Goal: Task Accomplishment & Management: Complete application form

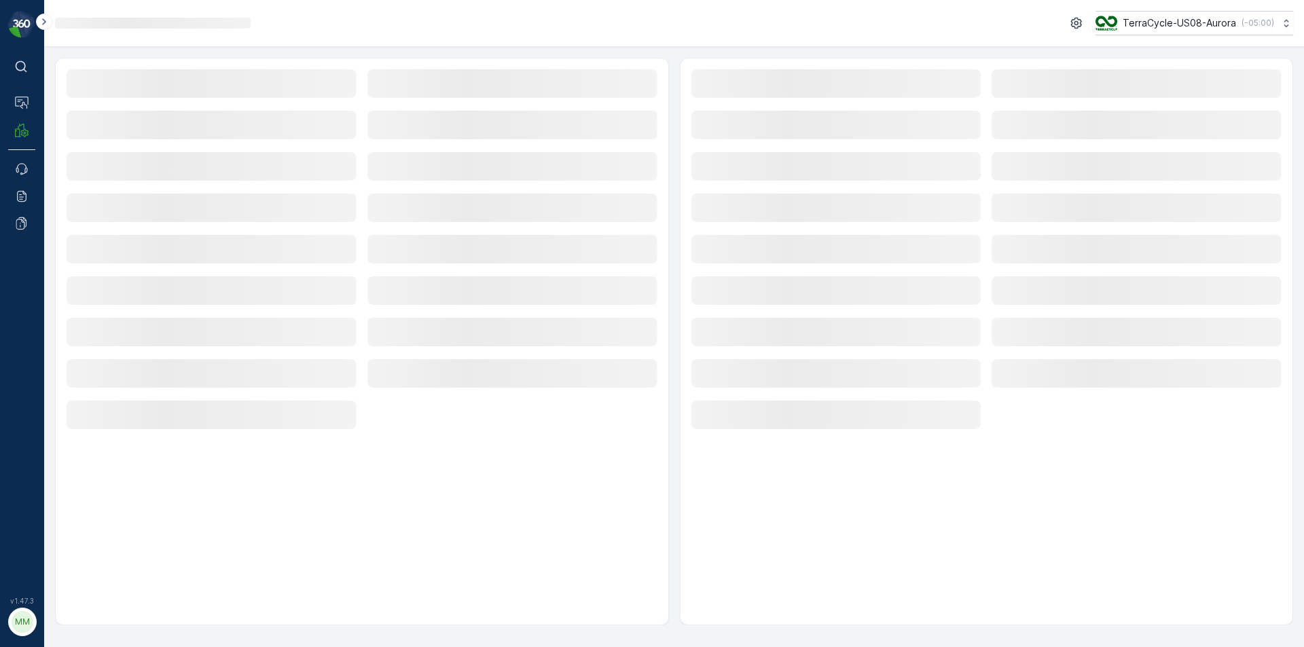
drag, startPoint x: 354, startPoint y: 83, endPoint x: 488, endPoint y: 1, distance: 157.6
click at [477, 10] on div "Loading... TerraCycle-US08-Aurora ( -05:00 ) Loading... Loading... Loading... L…" at bounding box center [674, 323] width 1260 height 647
click at [885, 46] on div "Loading... TerraCycle-US08-Aurora ( -05:00 )" at bounding box center [674, 23] width 1260 height 47
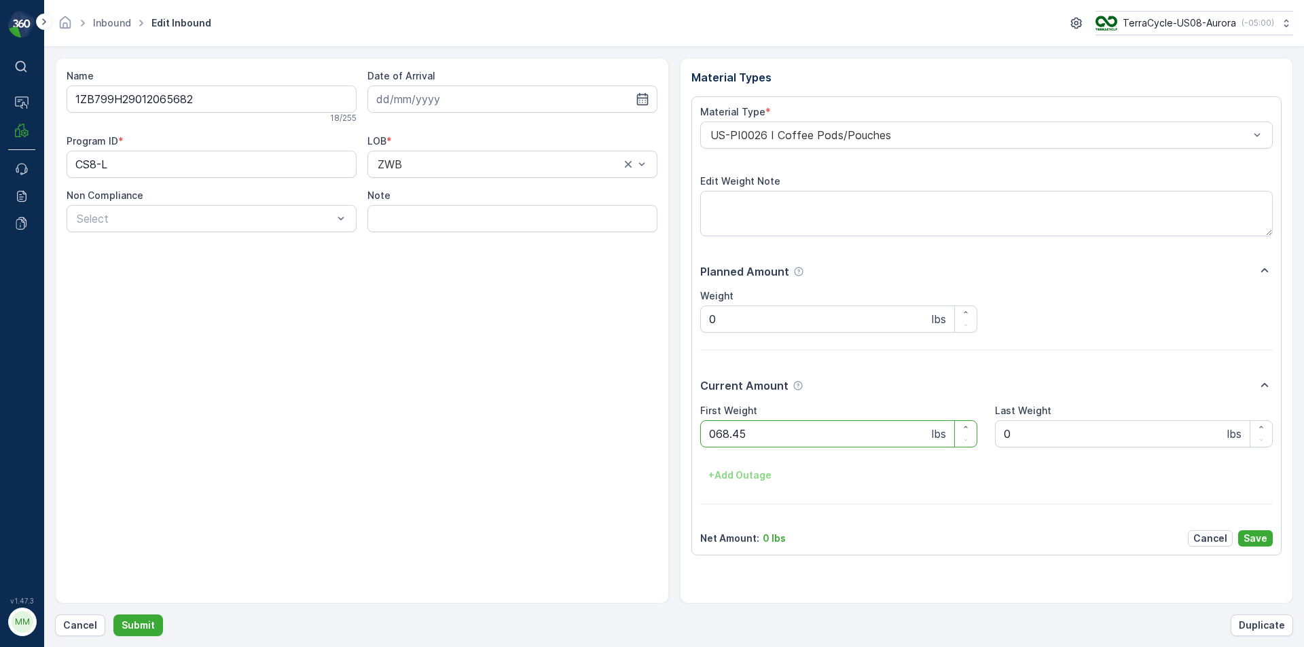
click at [113, 615] on button "Submit" at bounding box center [138, 626] width 50 height 22
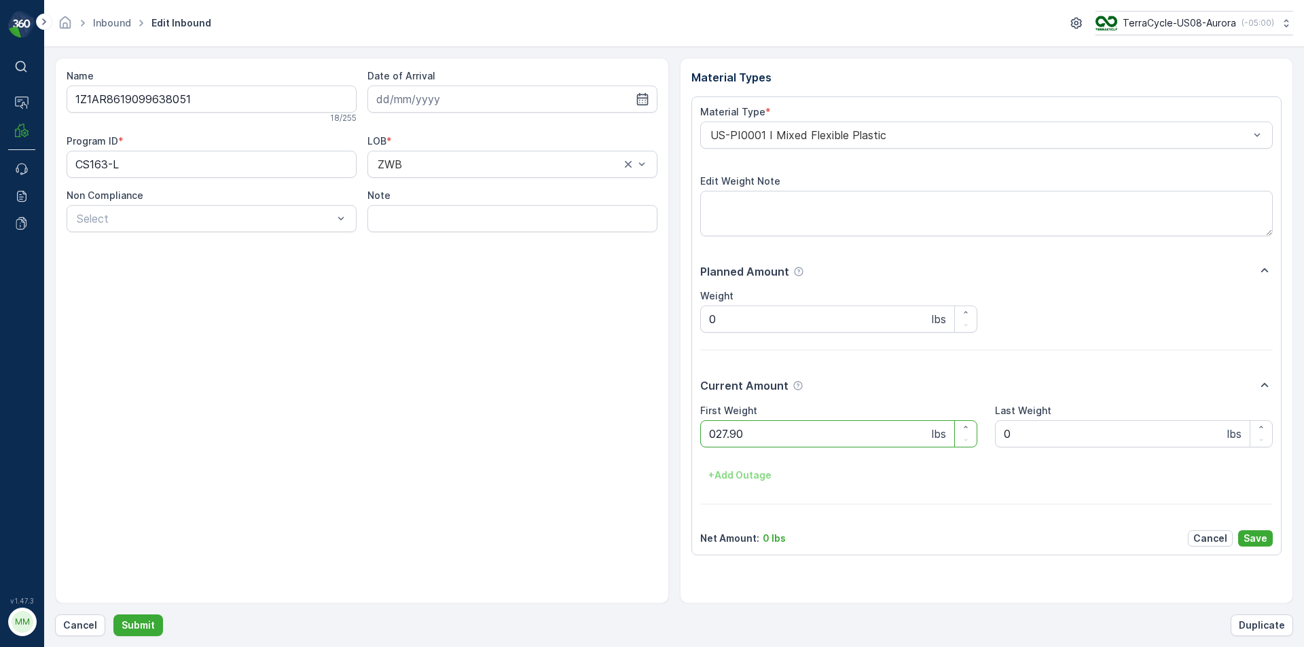
click at [113, 615] on button "Submit" at bounding box center [138, 626] width 50 height 22
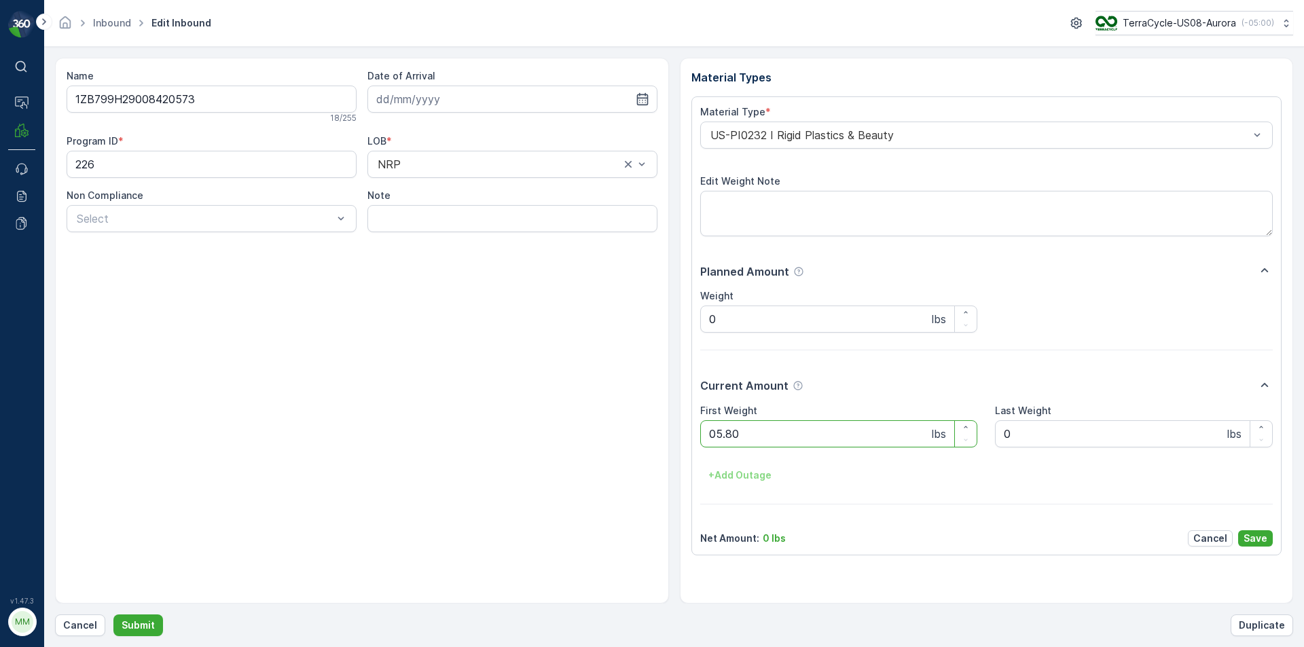
click at [113, 615] on button "Submit" at bounding box center [138, 626] width 50 height 22
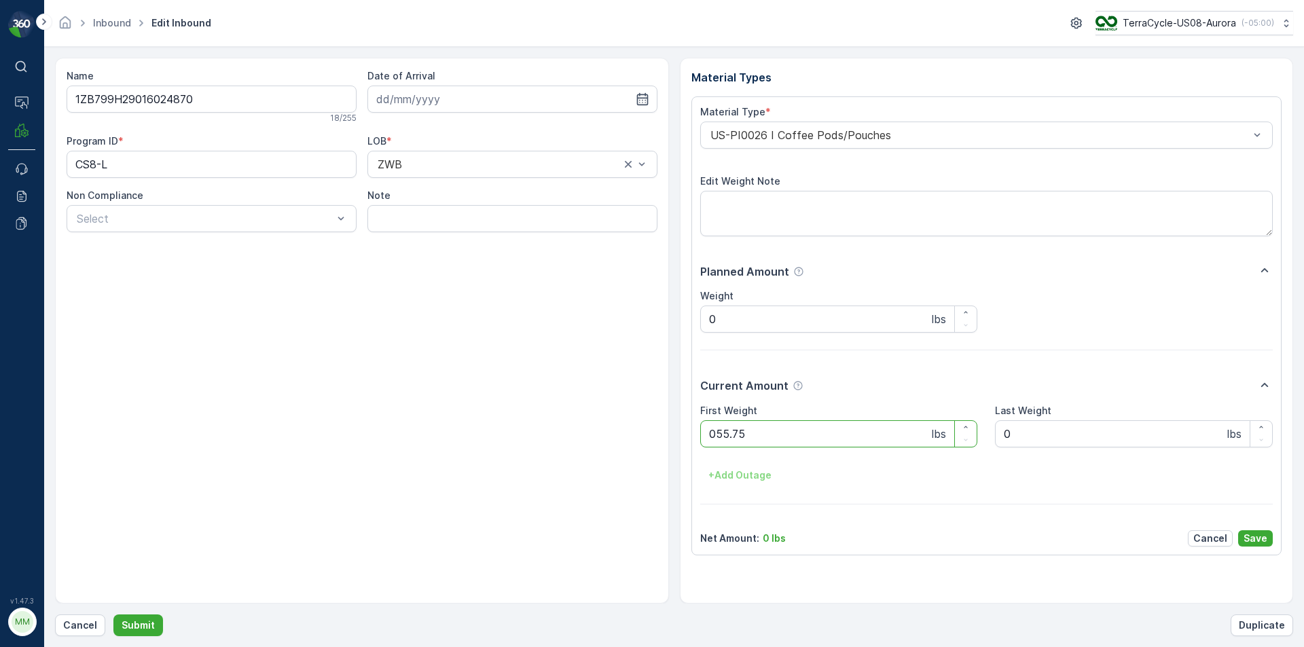
click at [113, 615] on button "Submit" at bounding box center [138, 626] width 50 height 22
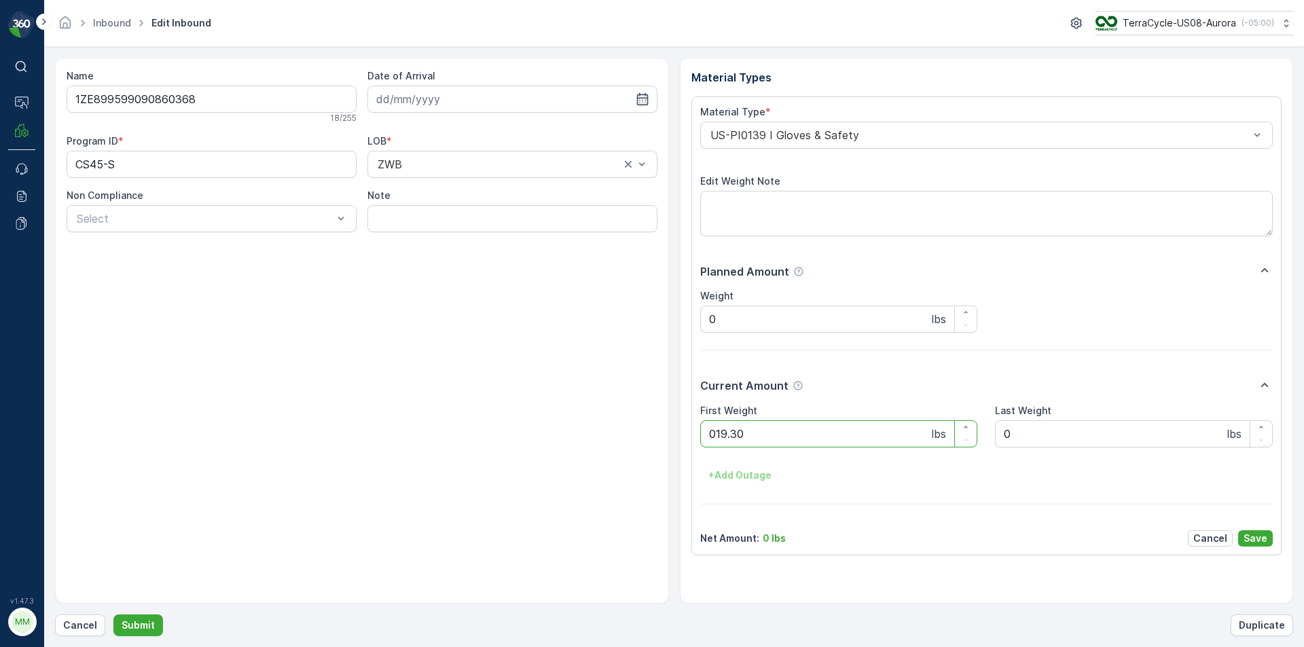
click at [113, 615] on button "Submit" at bounding box center [138, 626] width 50 height 22
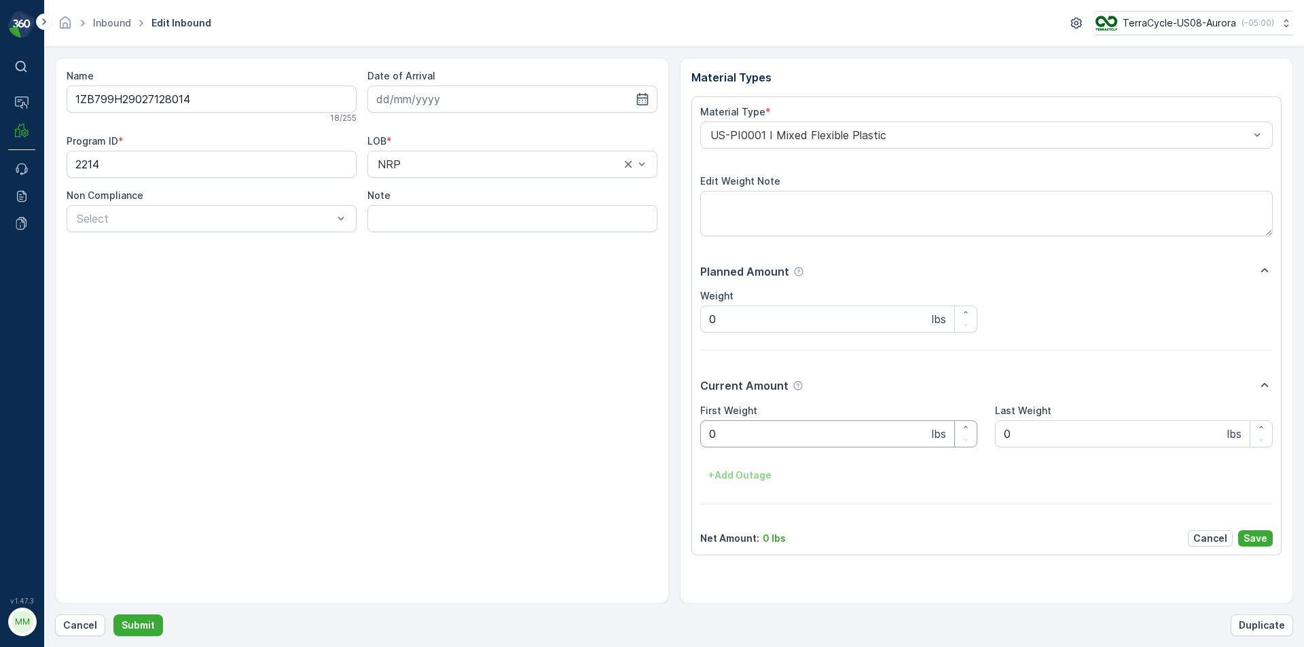
click at [804, 442] on Weight "0" at bounding box center [839, 434] width 278 height 27
click at [113, 615] on button "Submit" at bounding box center [138, 626] width 50 height 22
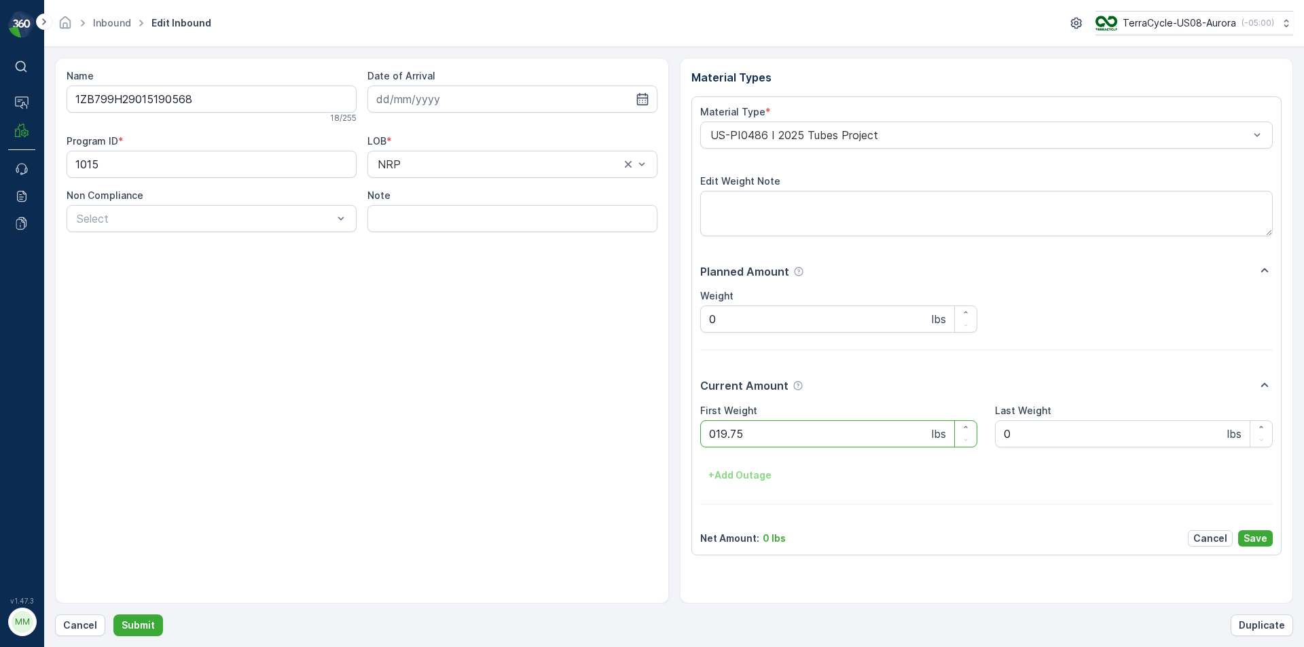
click at [113, 615] on button "Submit" at bounding box center [138, 626] width 50 height 22
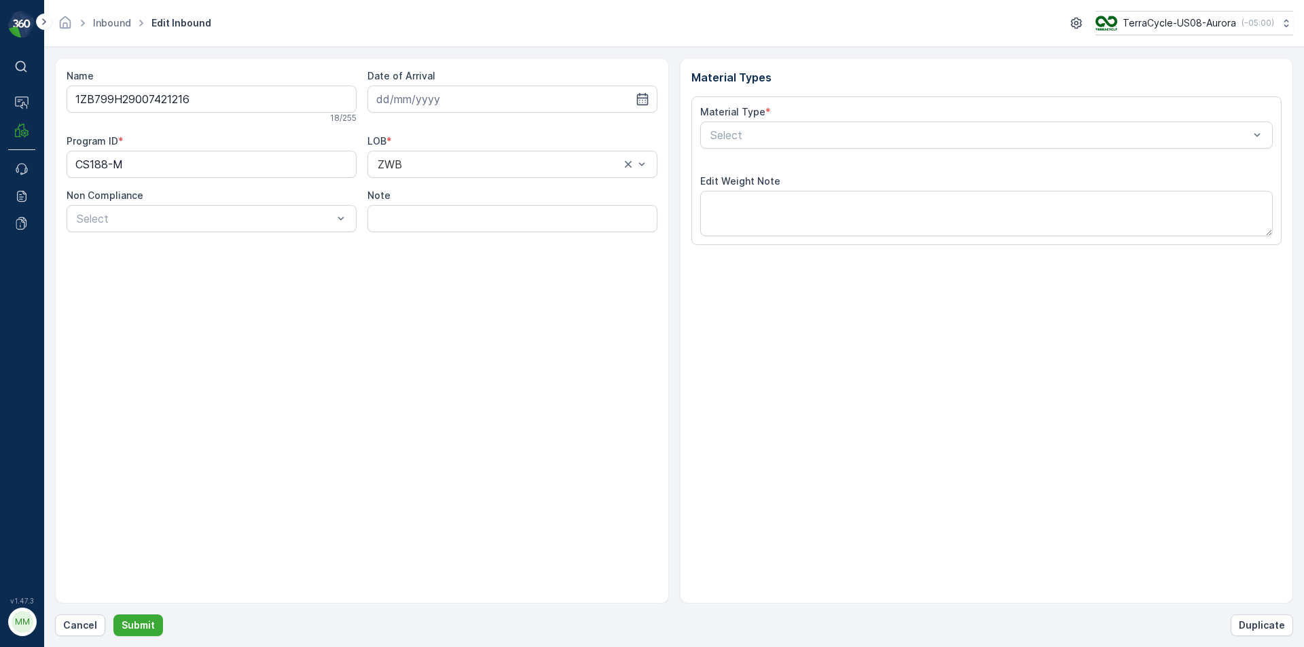
type input "[DATE]"
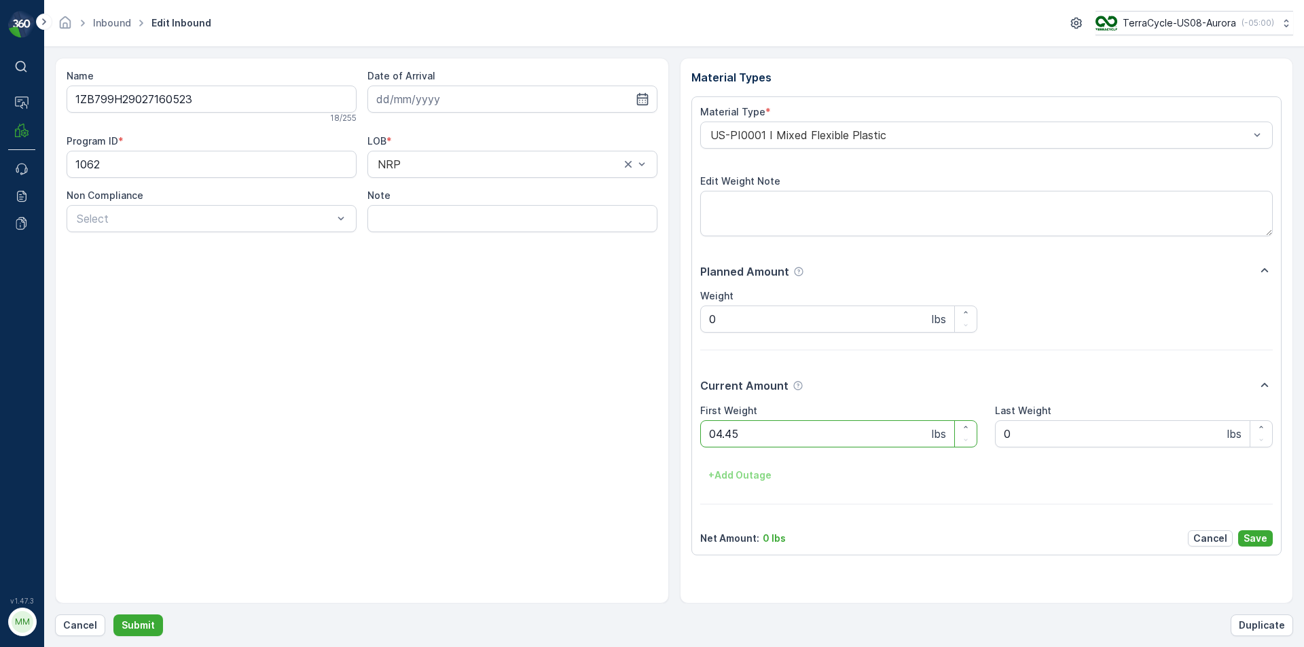
click at [113, 615] on button "Submit" at bounding box center [138, 626] width 50 height 22
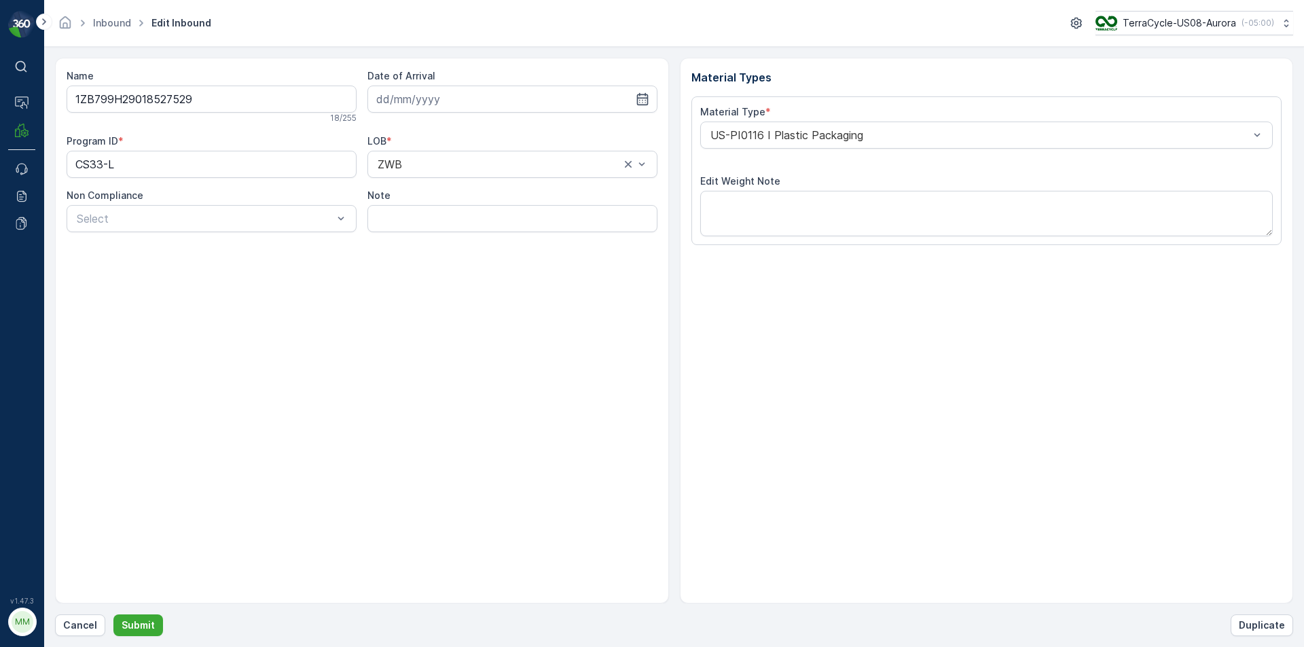
click at [113, 615] on button "Submit" at bounding box center [138, 626] width 50 height 22
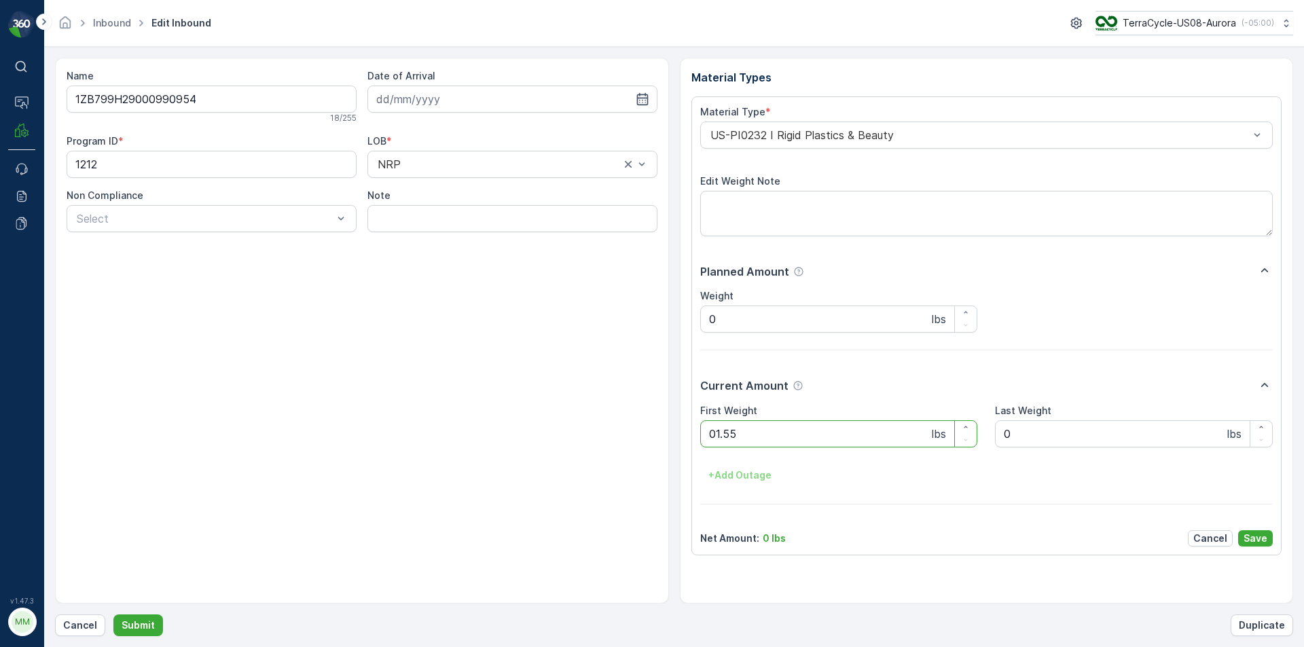
click at [113, 615] on button "Submit" at bounding box center [138, 626] width 50 height 22
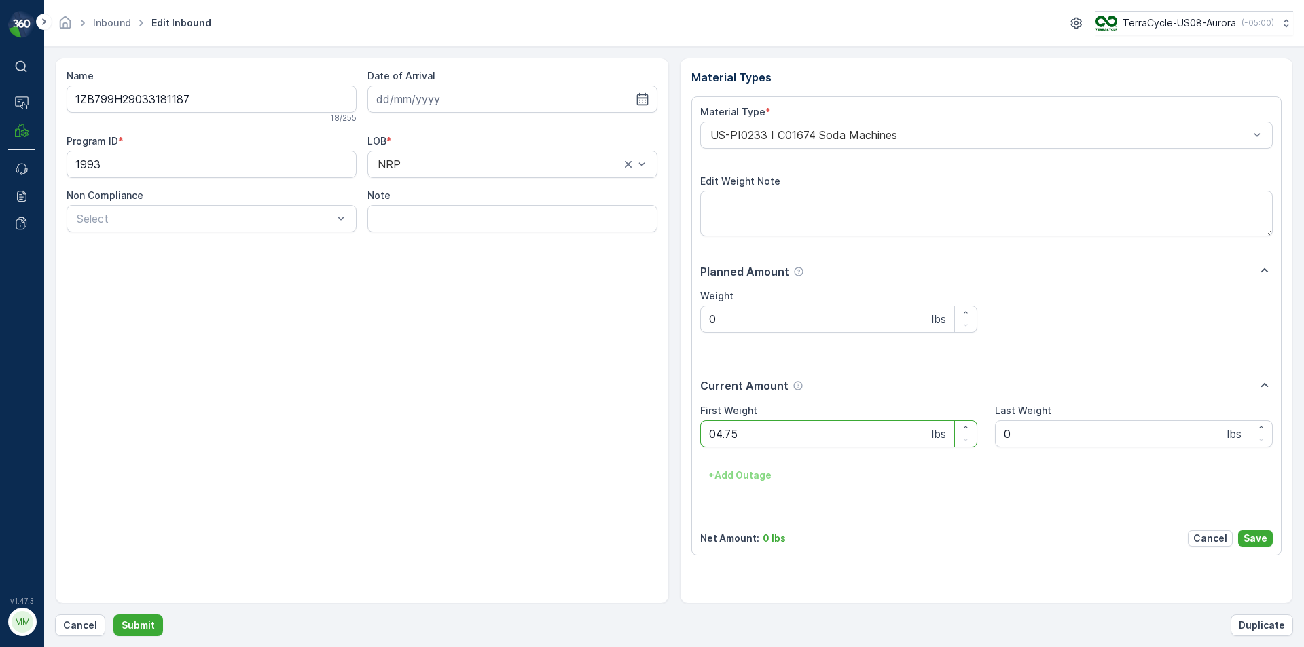
click at [113, 615] on button "Submit" at bounding box center [138, 626] width 50 height 22
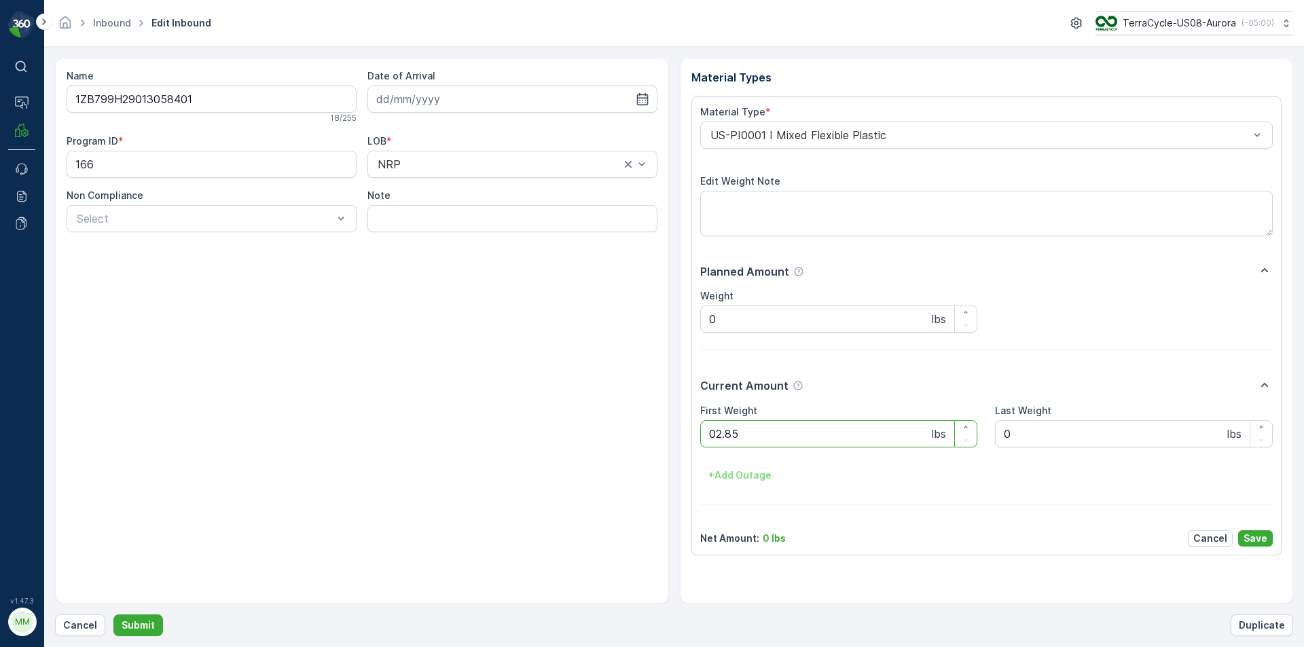
click at [113, 615] on button "Submit" at bounding box center [138, 626] width 50 height 22
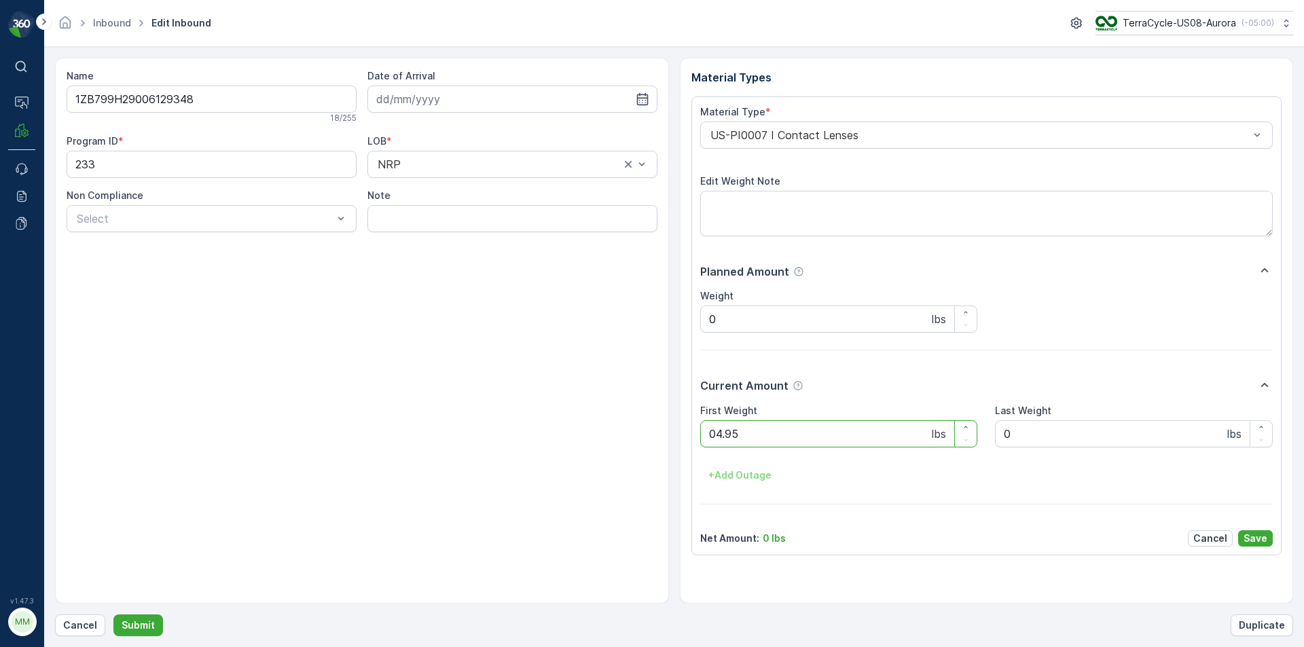
click at [113, 615] on button "Submit" at bounding box center [138, 626] width 50 height 22
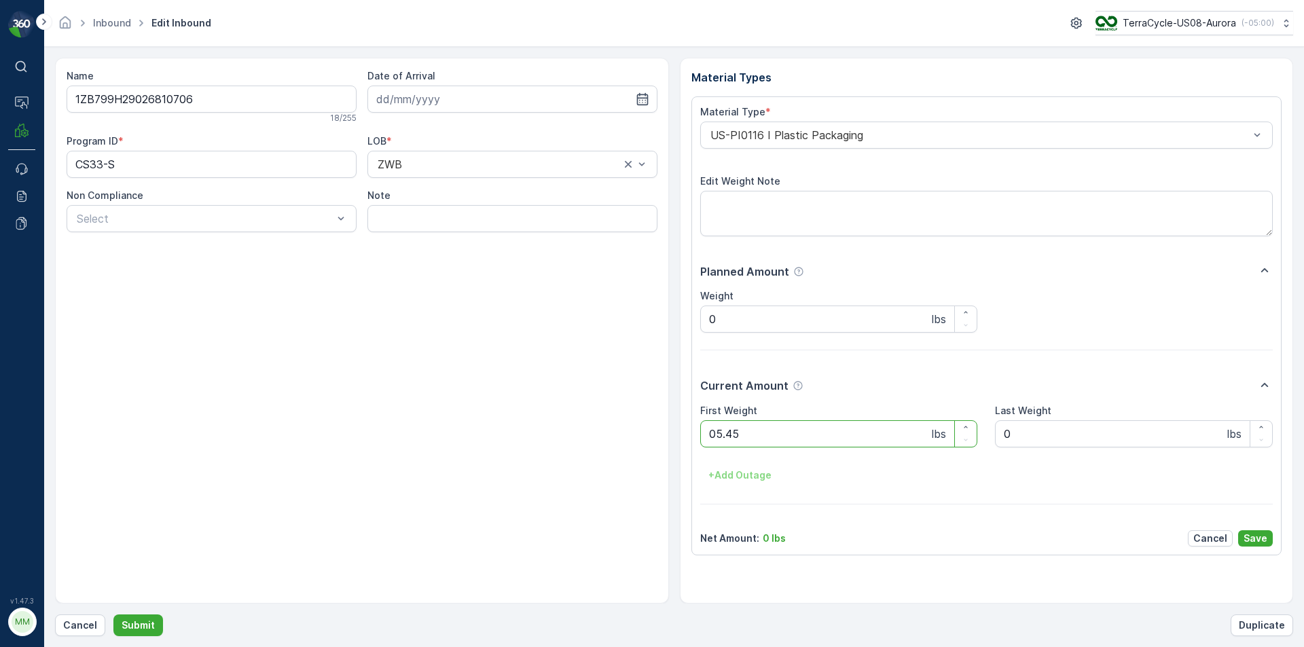
click at [113, 615] on button "Submit" at bounding box center [138, 626] width 50 height 22
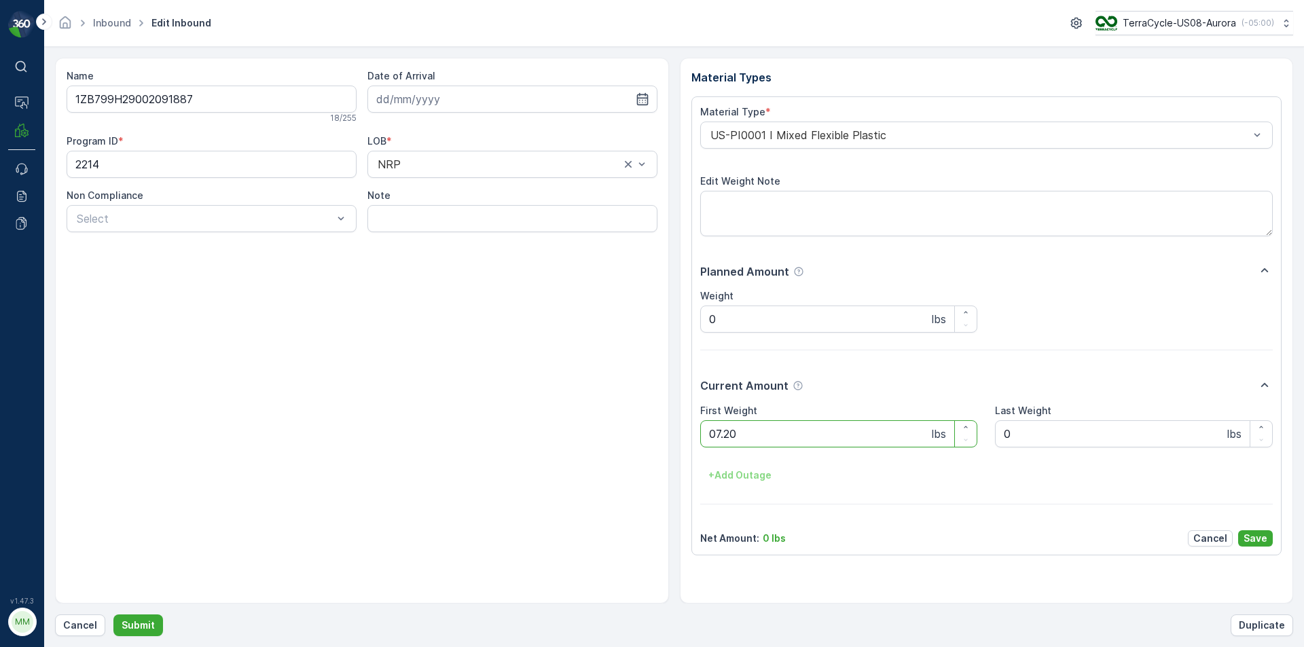
click at [113, 615] on button "Submit" at bounding box center [138, 626] width 50 height 22
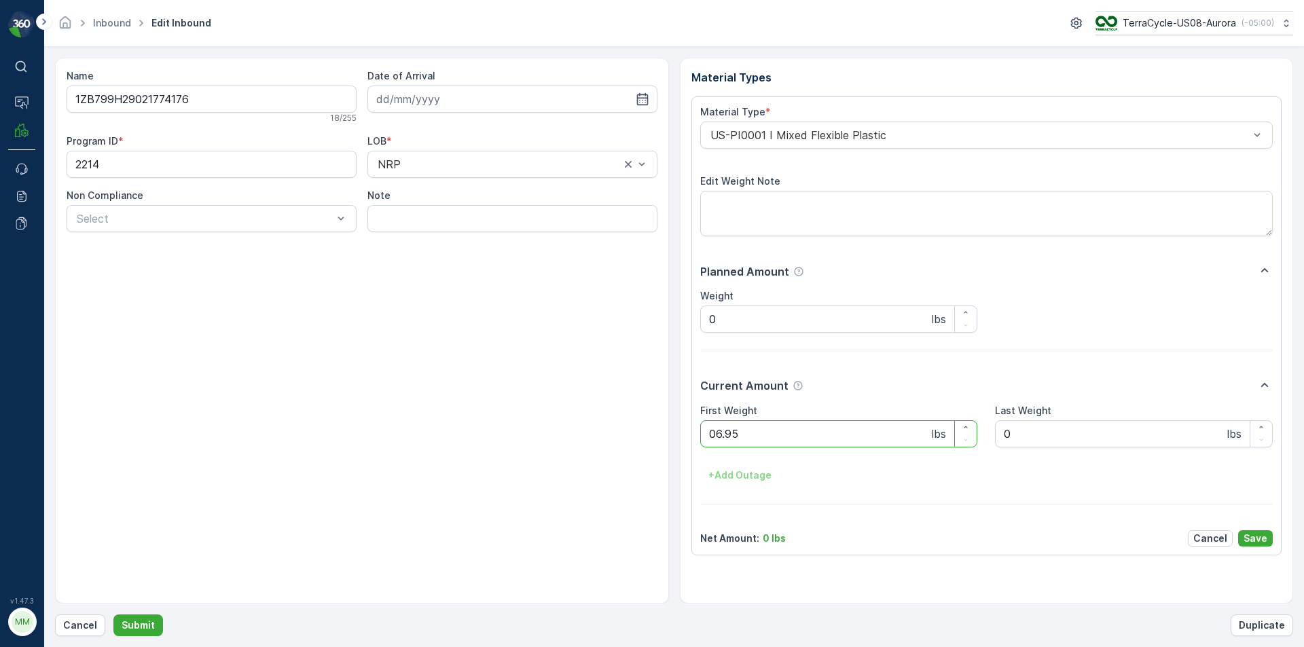
click at [113, 615] on button "Submit" at bounding box center [138, 626] width 50 height 22
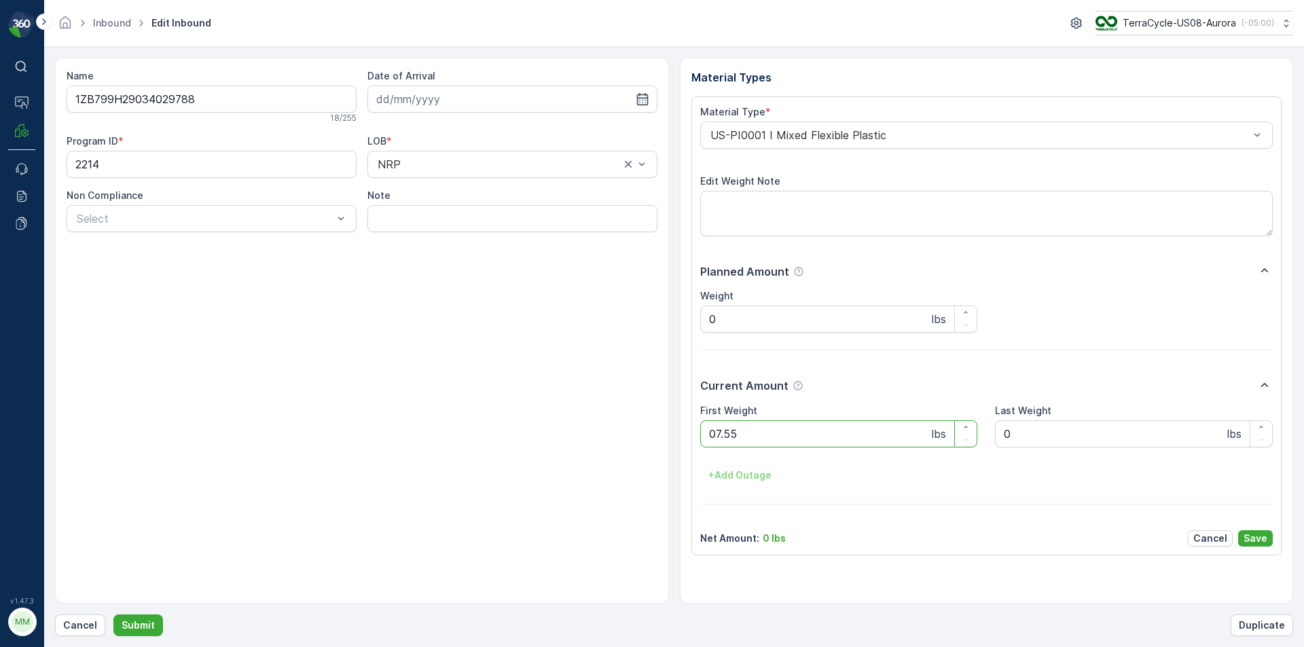
click at [113, 615] on button "Submit" at bounding box center [138, 626] width 50 height 22
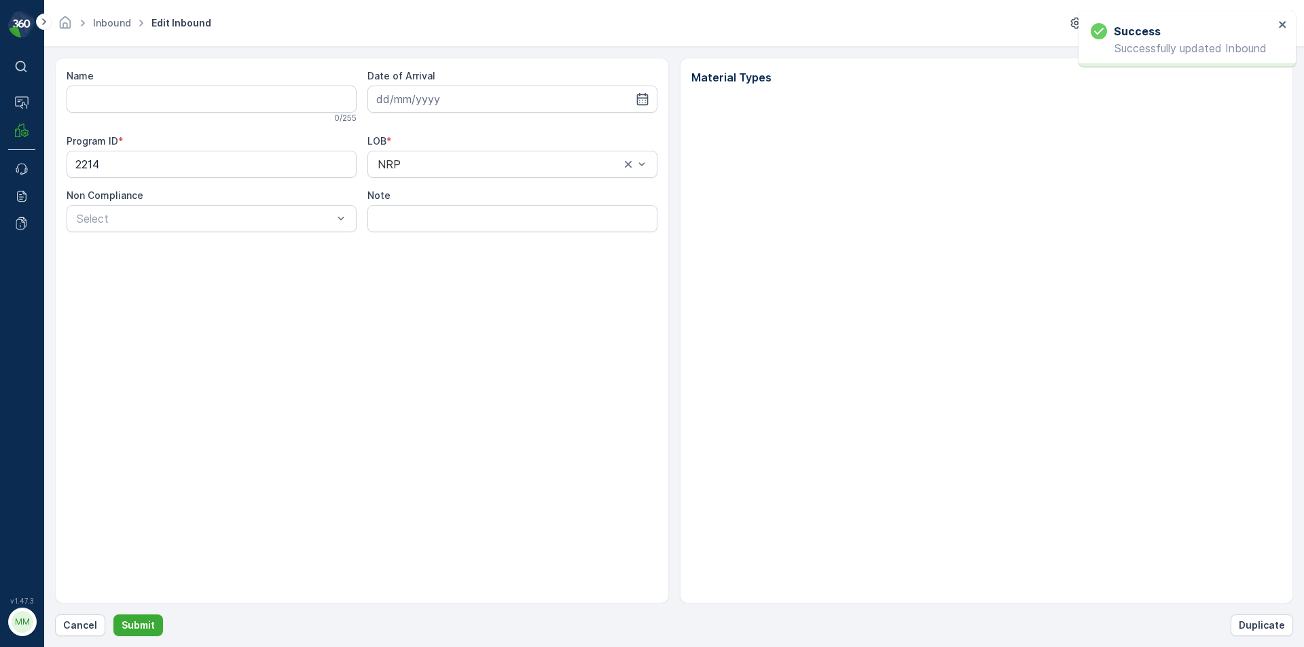
type input "1ZB799H29005408931"
type input "[DATE]"
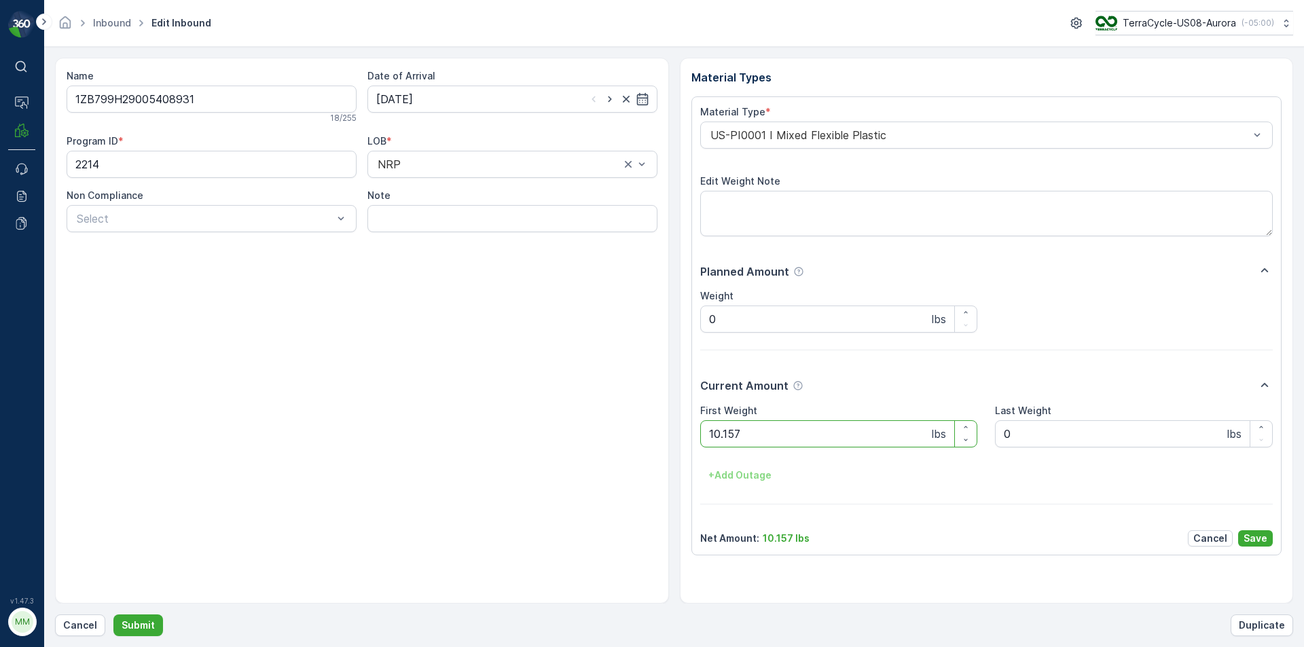
type Weight "10.15"
click at [113, 615] on button "Submit" at bounding box center [138, 626] width 50 height 22
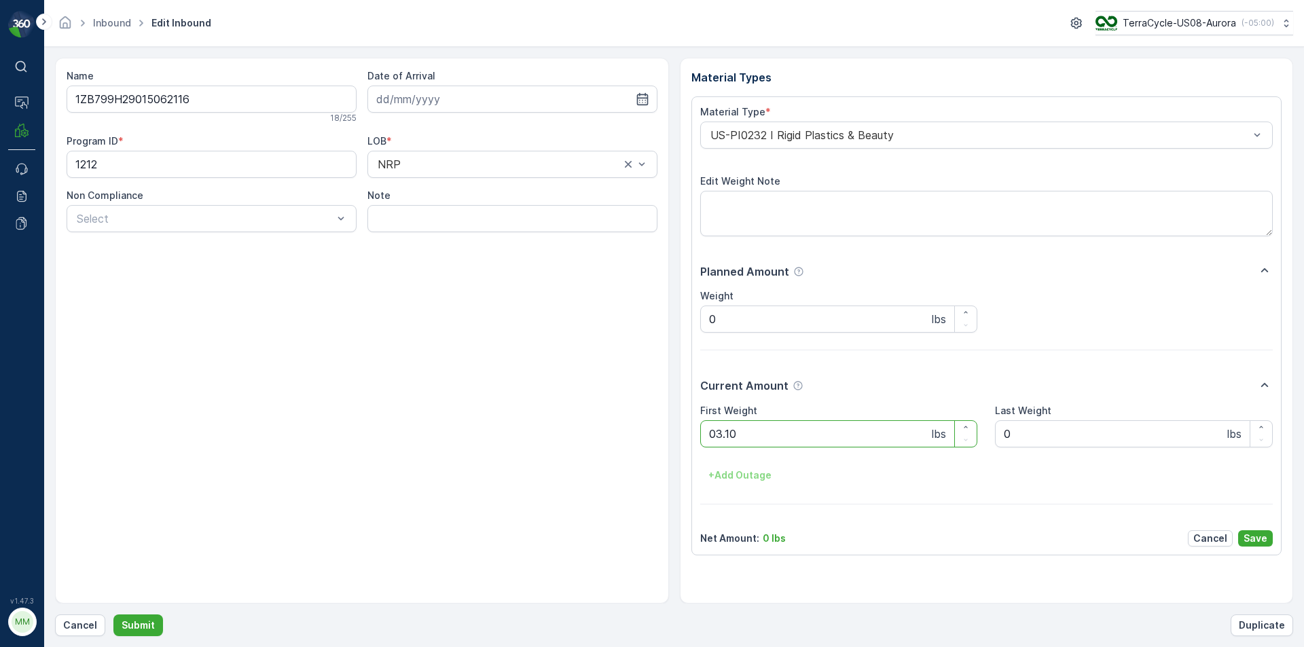
click at [113, 615] on button "Submit" at bounding box center [138, 626] width 50 height 22
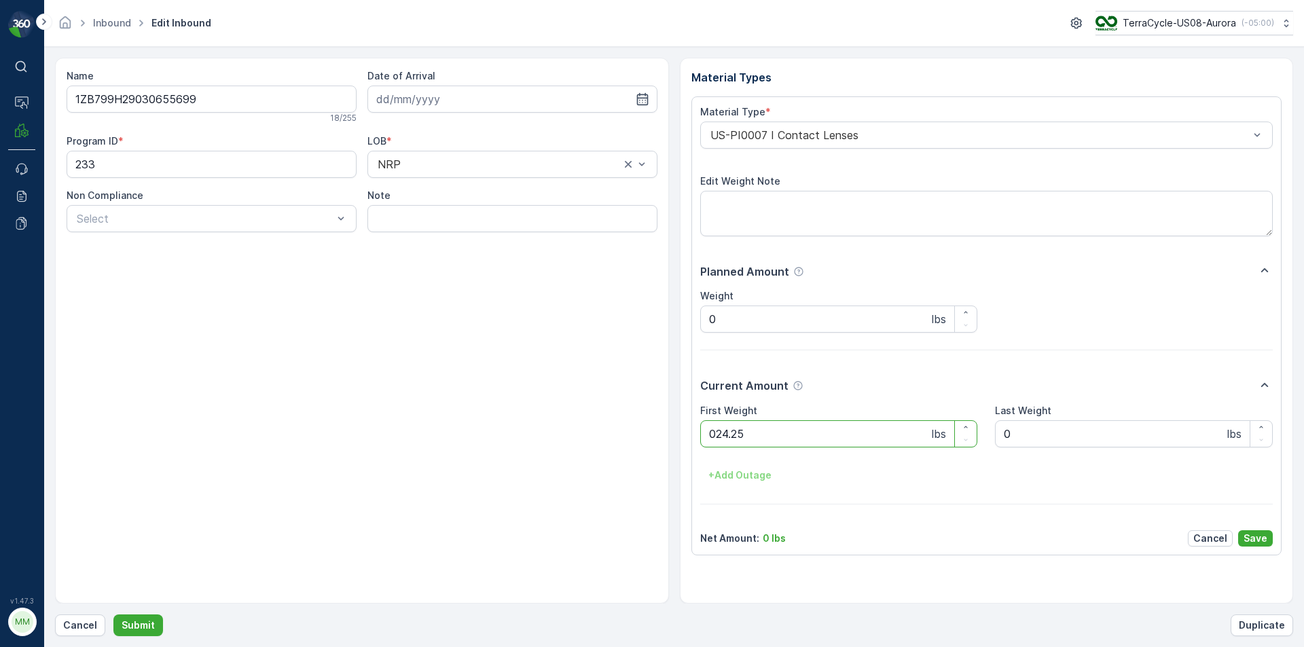
click at [113, 615] on button "Submit" at bounding box center [138, 626] width 50 height 22
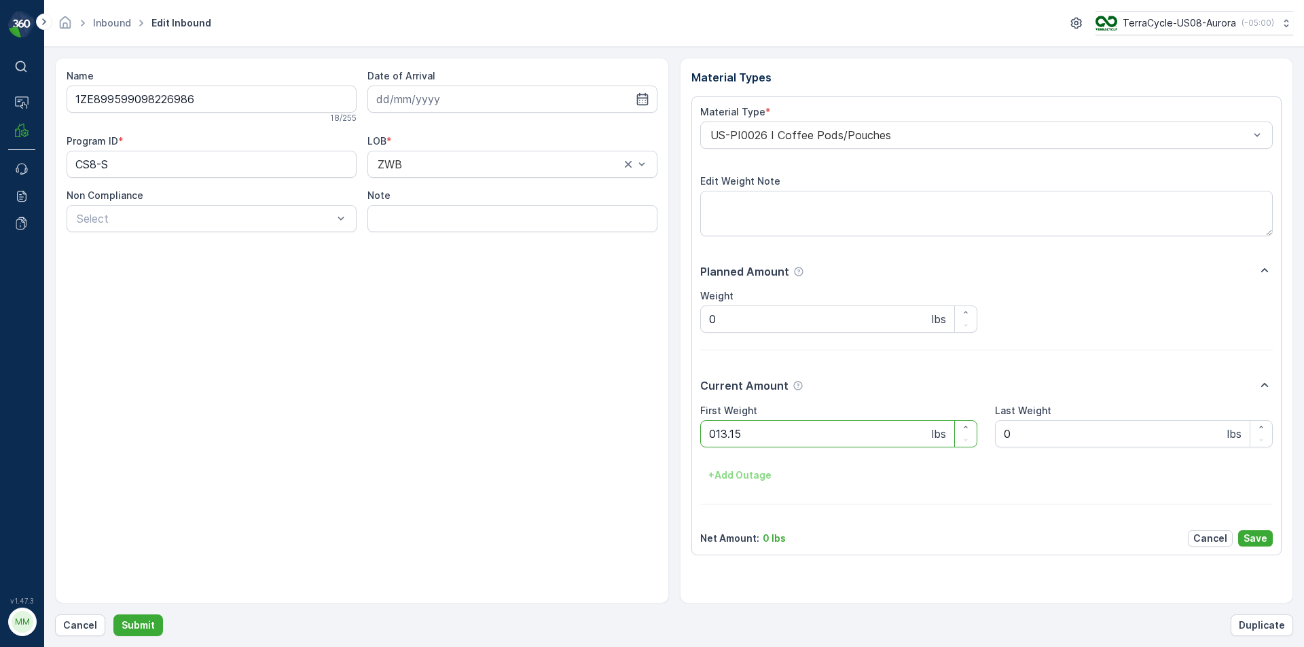
click at [113, 615] on button "Submit" at bounding box center [138, 626] width 50 height 22
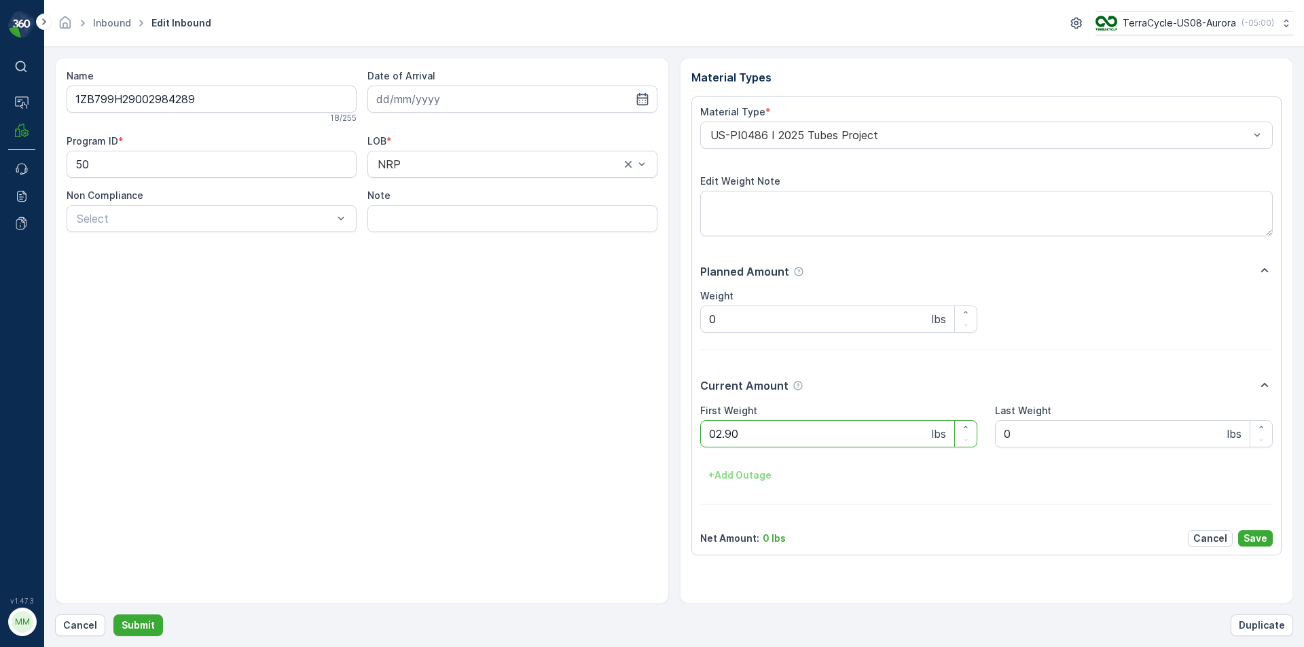
click at [113, 615] on button "Submit" at bounding box center [138, 626] width 50 height 22
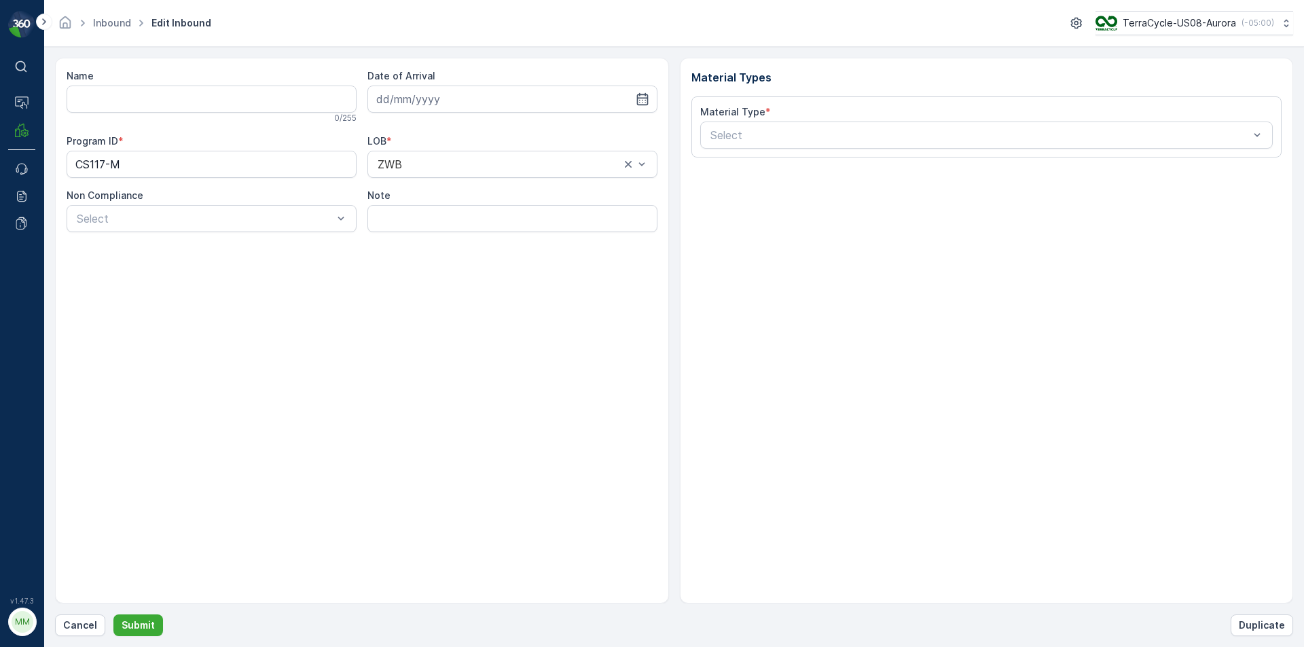
type input "1ZB799H29002460862"
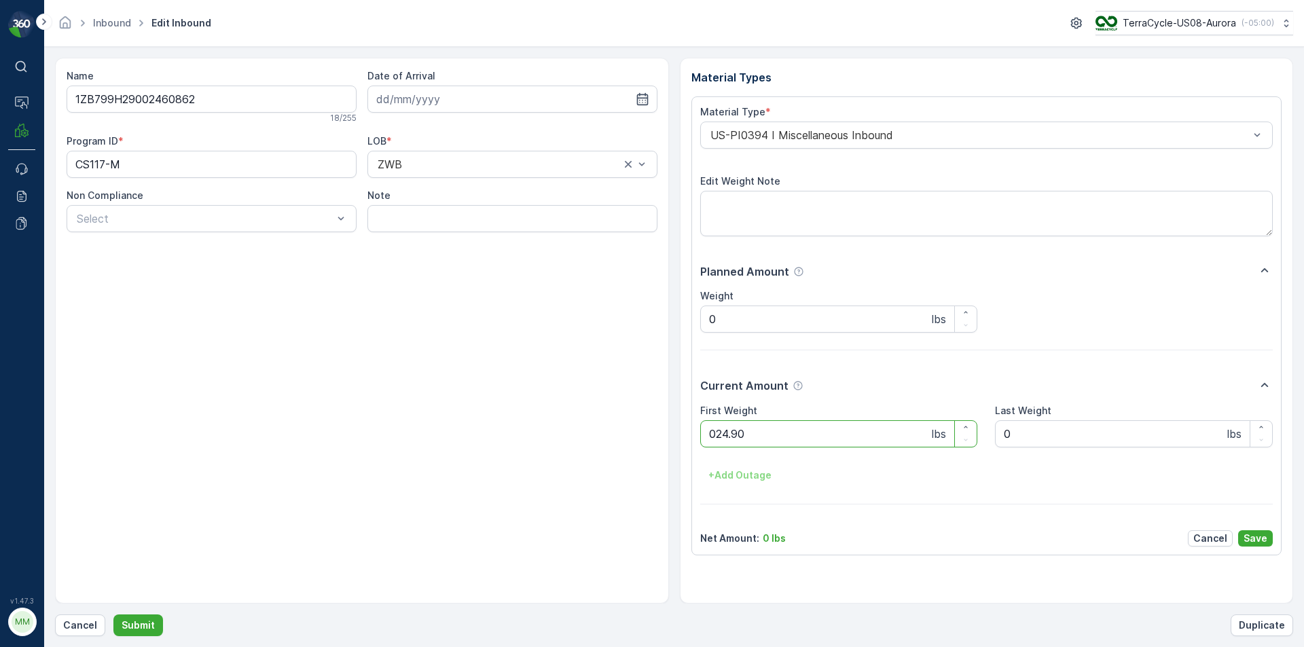
click at [113, 615] on button "Submit" at bounding box center [138, 626] width 50 height 22
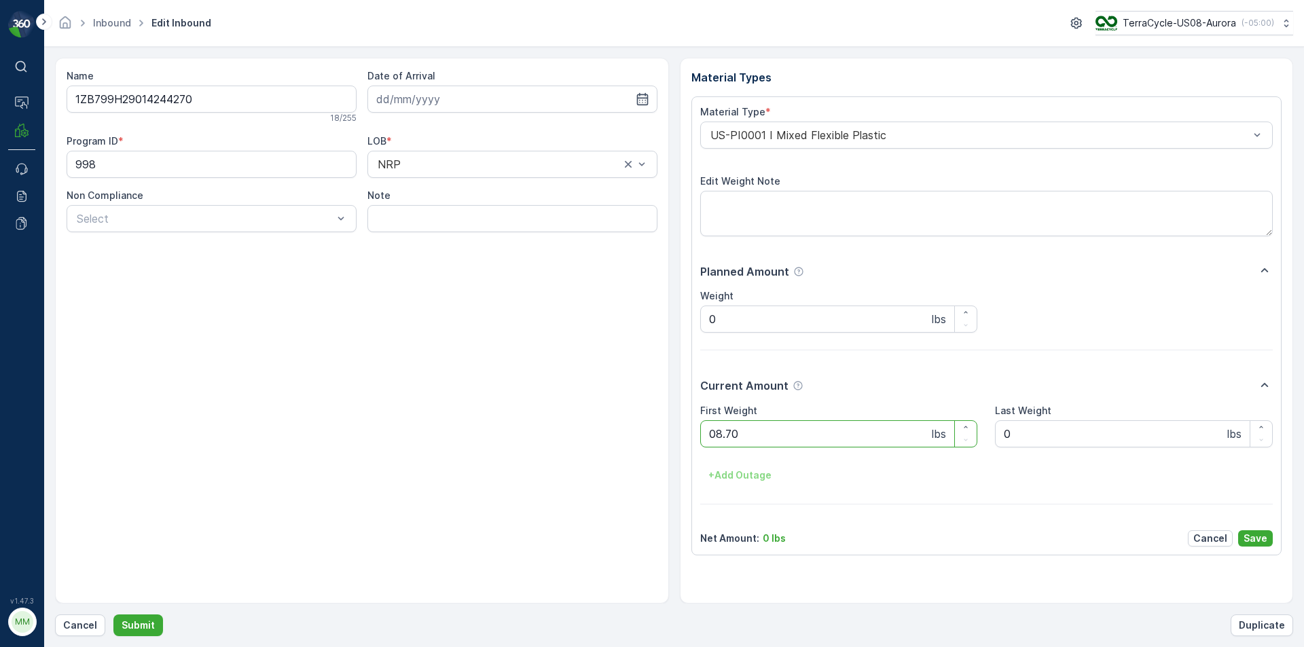
click at [113, 615] on button "Submit" at bounding box center [138, 626] width 50 height 22
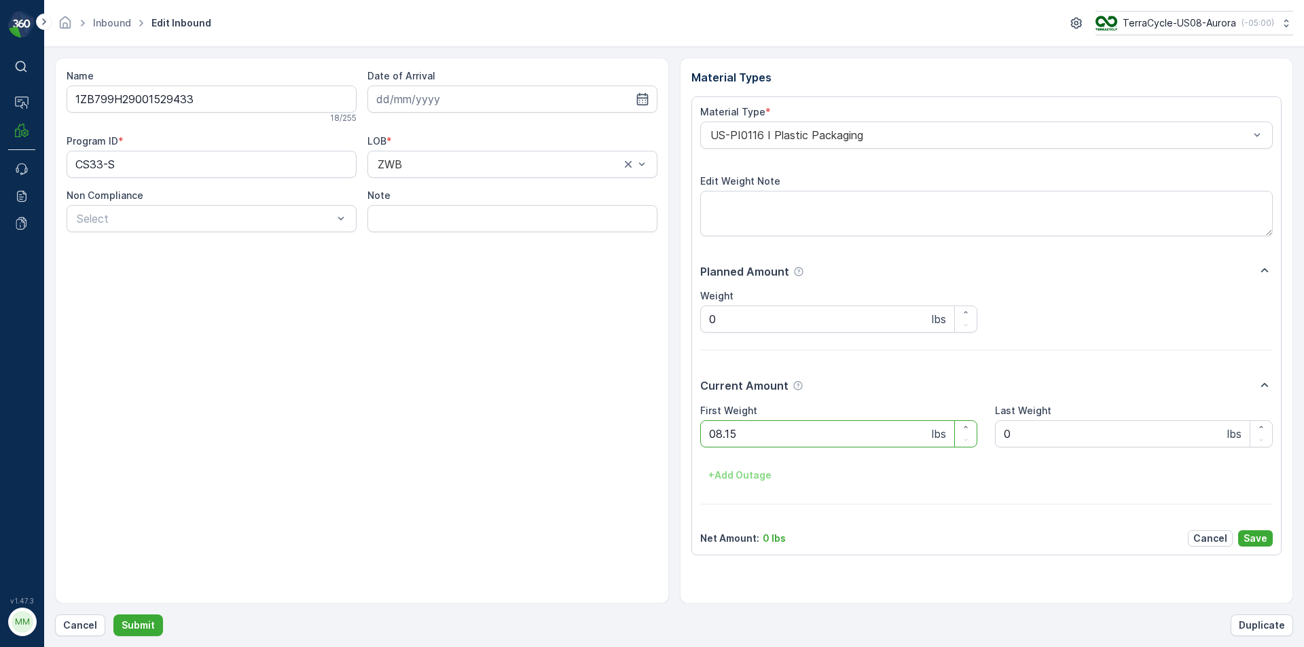
click at [113, 615] on button "Submit" at bounding box center [138, 626] width 50 height 22
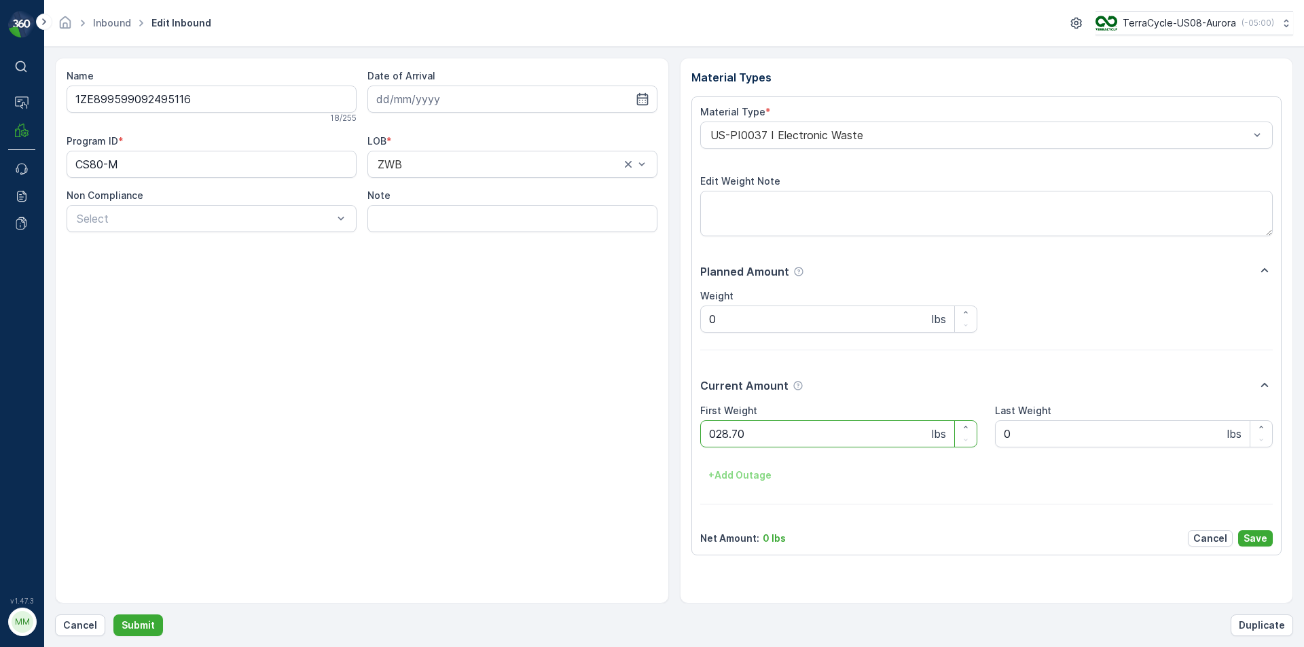
click at [113, 615] on button "Submit" at bounding box center [138, 626] width 50 height 22
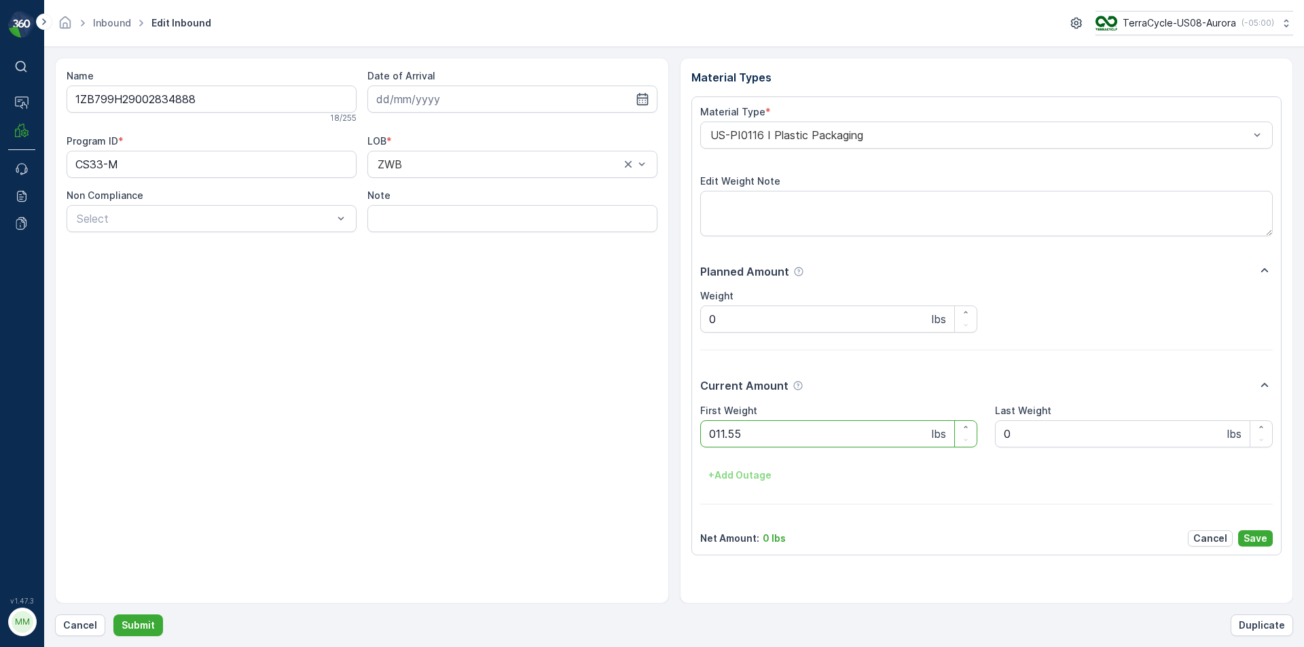
click at [113, 615] on button "Submit" at bounding box center [138, 626] width 50 height 22
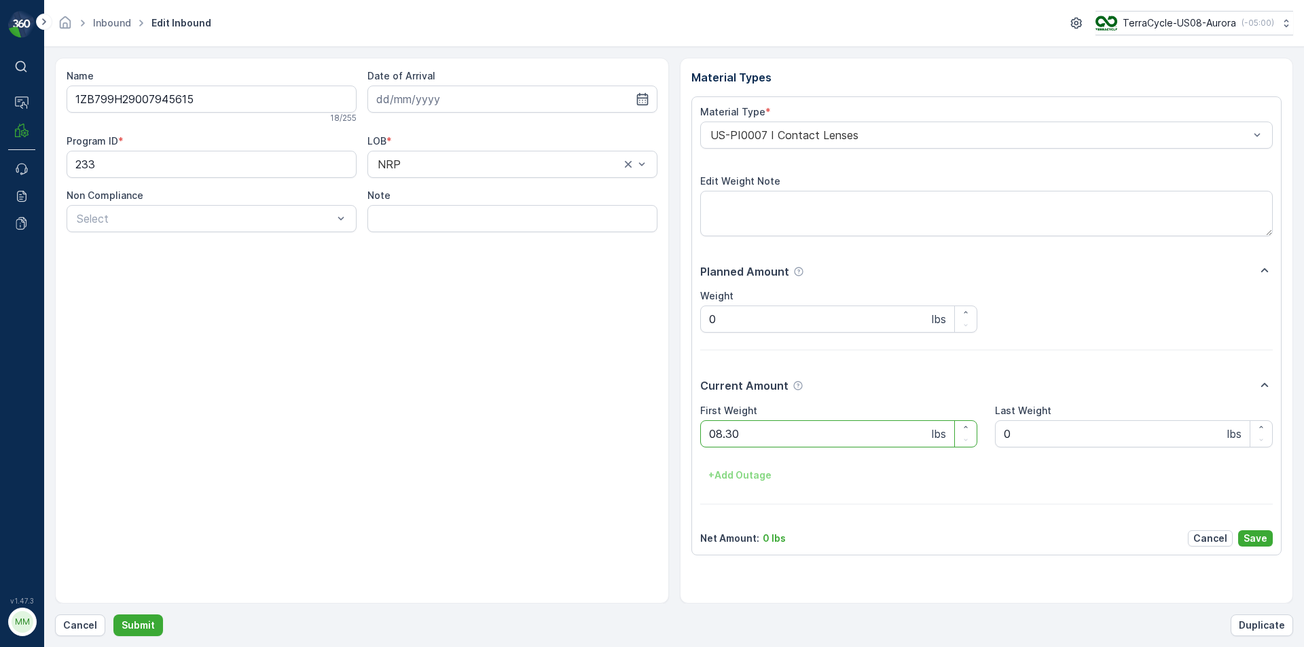
click at [113, 615] on button "Submit" at bounding box center [138, 626] width 50 height 22
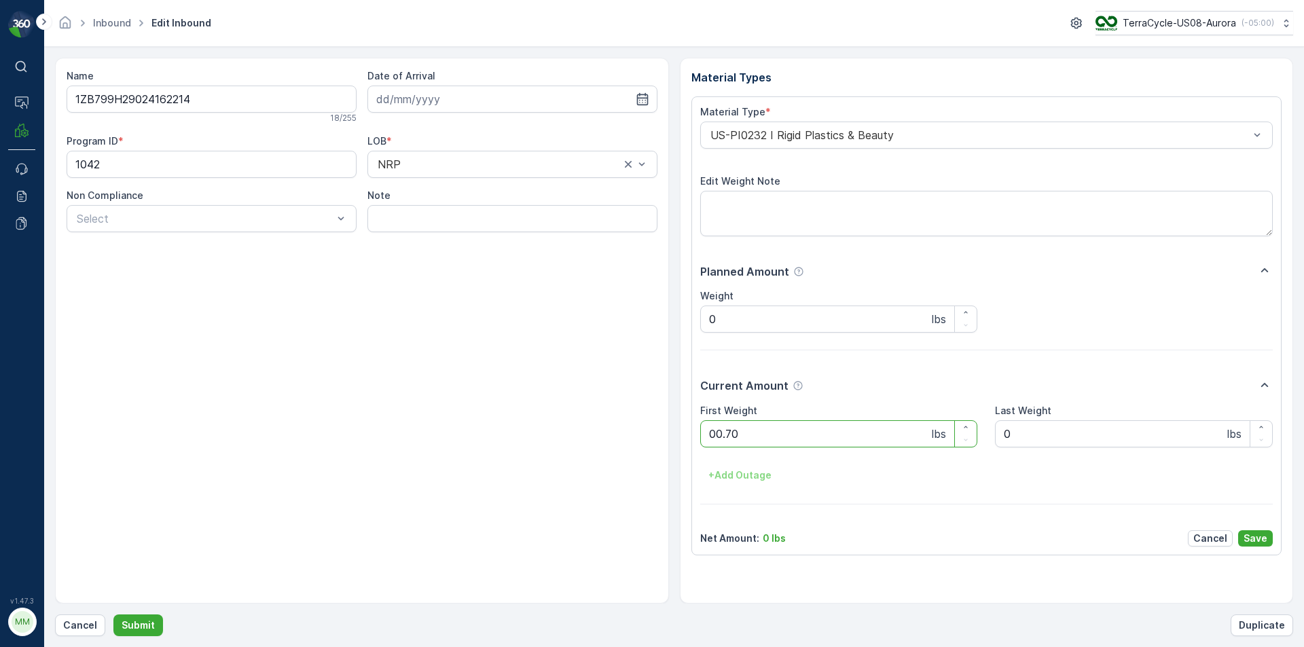
click at [113, 615] on button "Submit" at bounding box center [138, 626] width 50 height 22
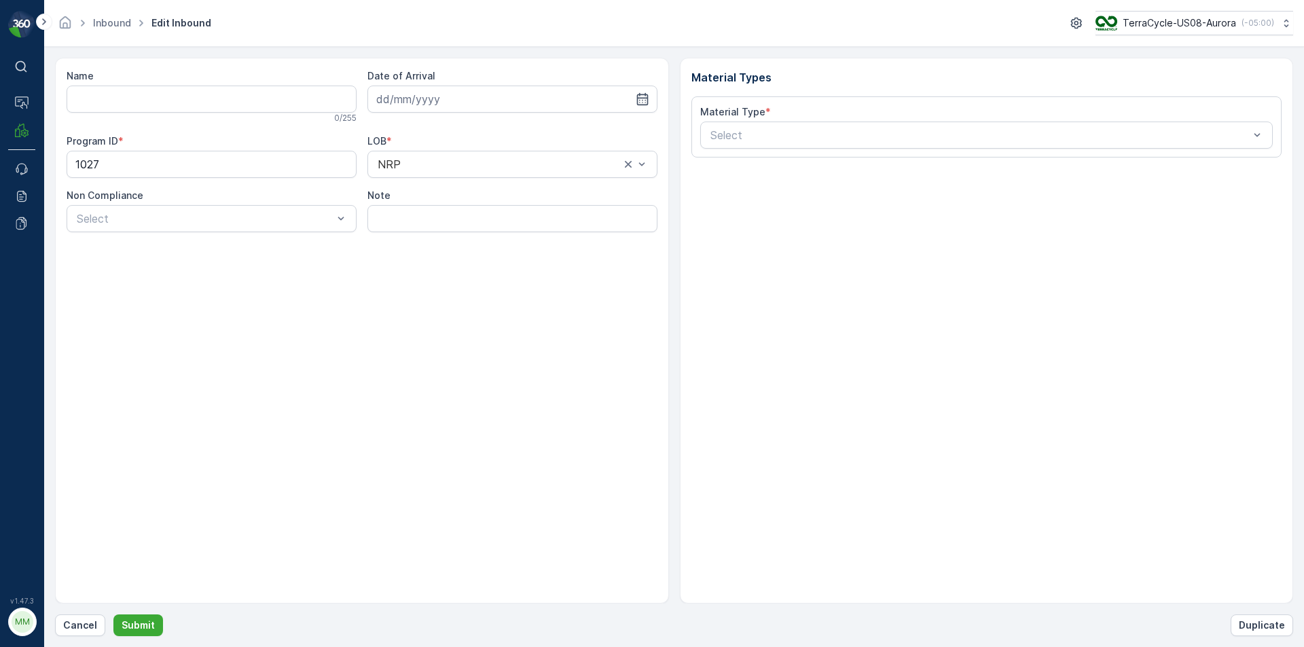
type input "1ZB799H29029327617"
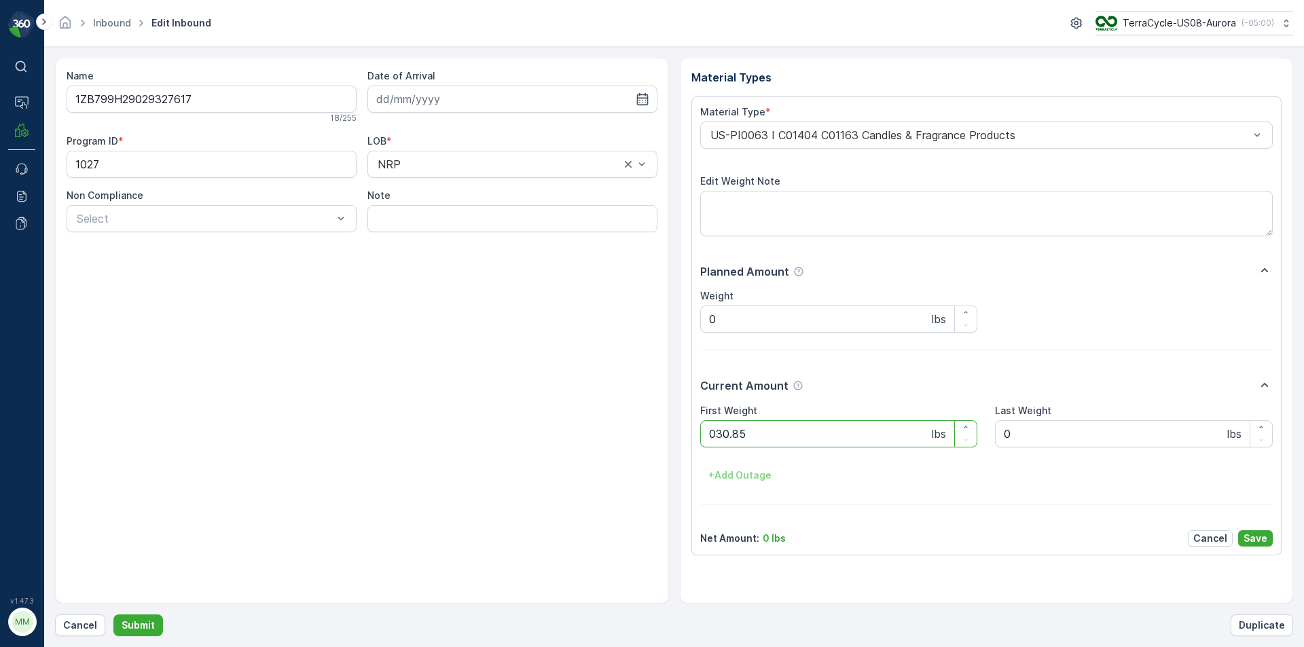
click at [113, 615] on button "Submit" at bounding box center [138, 626] width 50 height 22
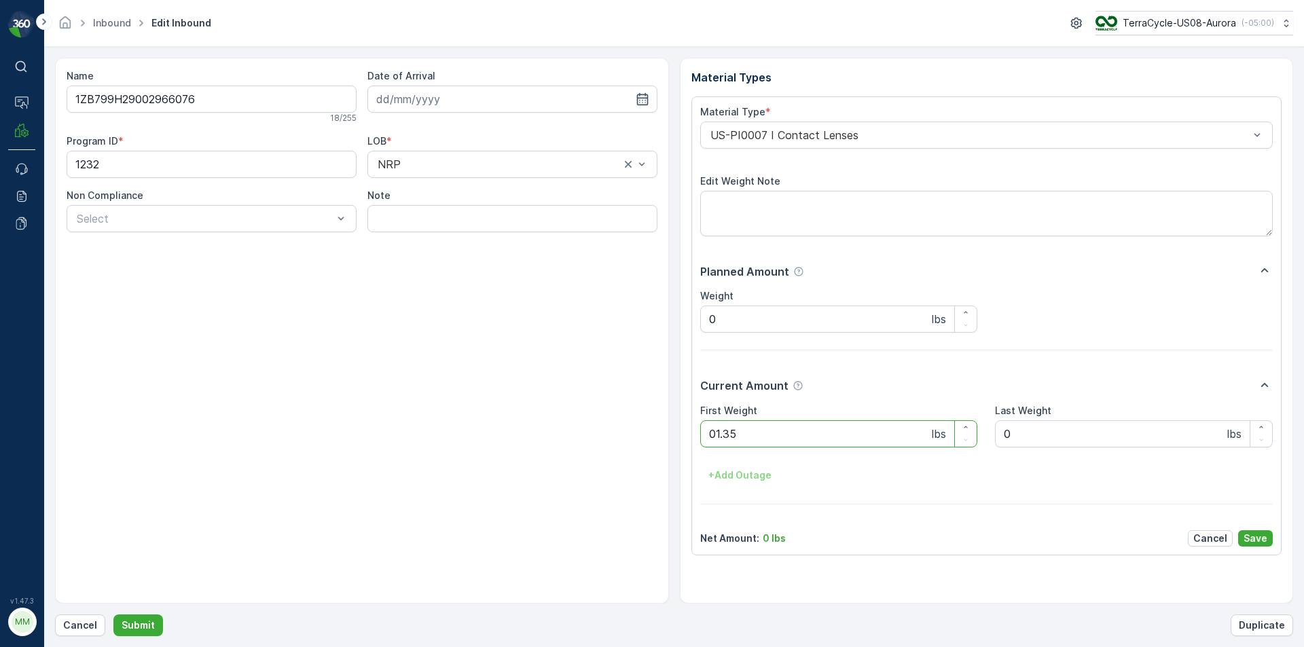
click at [113, 615] on button "Submit" at bounding box center [138, 626] width 50 height 22
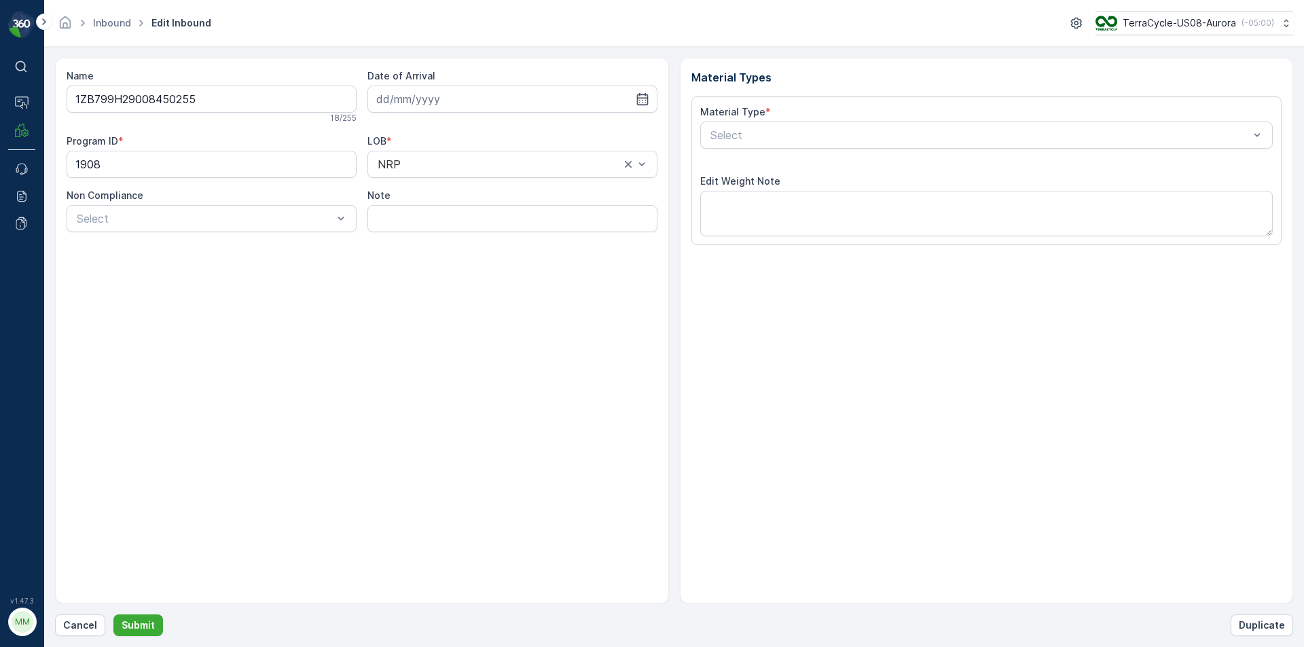
type input "[DATE]"
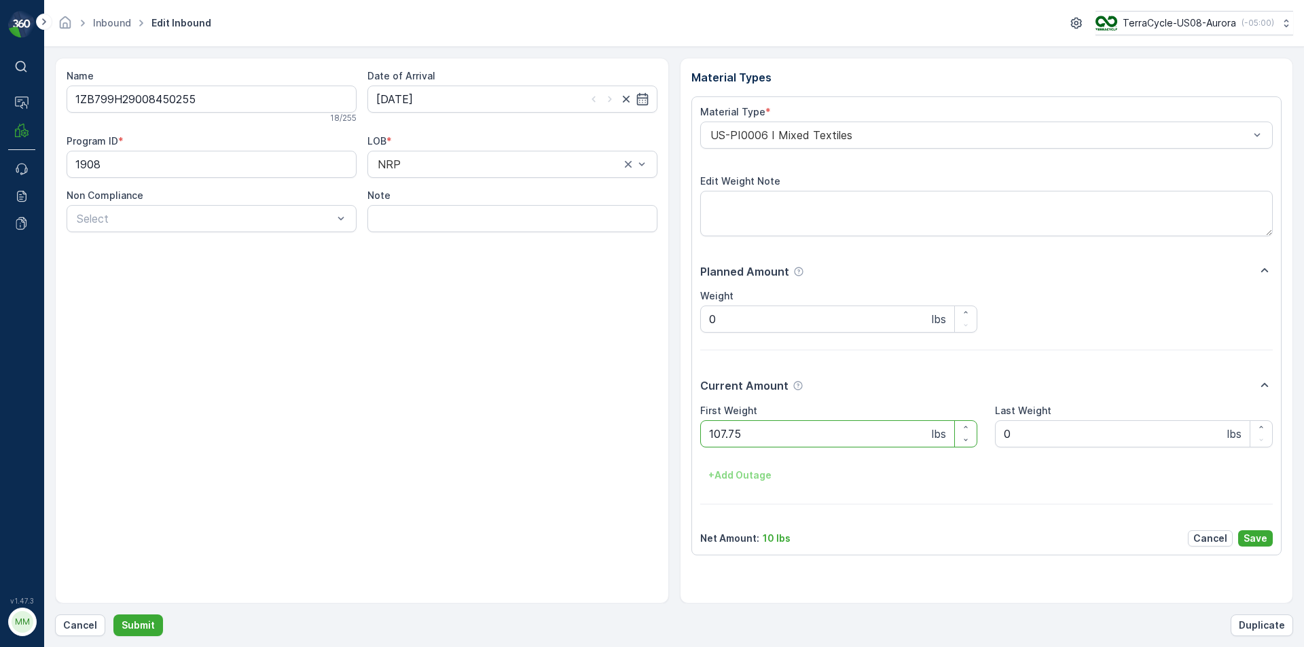
click at [113, 615] on button "Submit" at bounding box center [138, 626] width 50 height 22
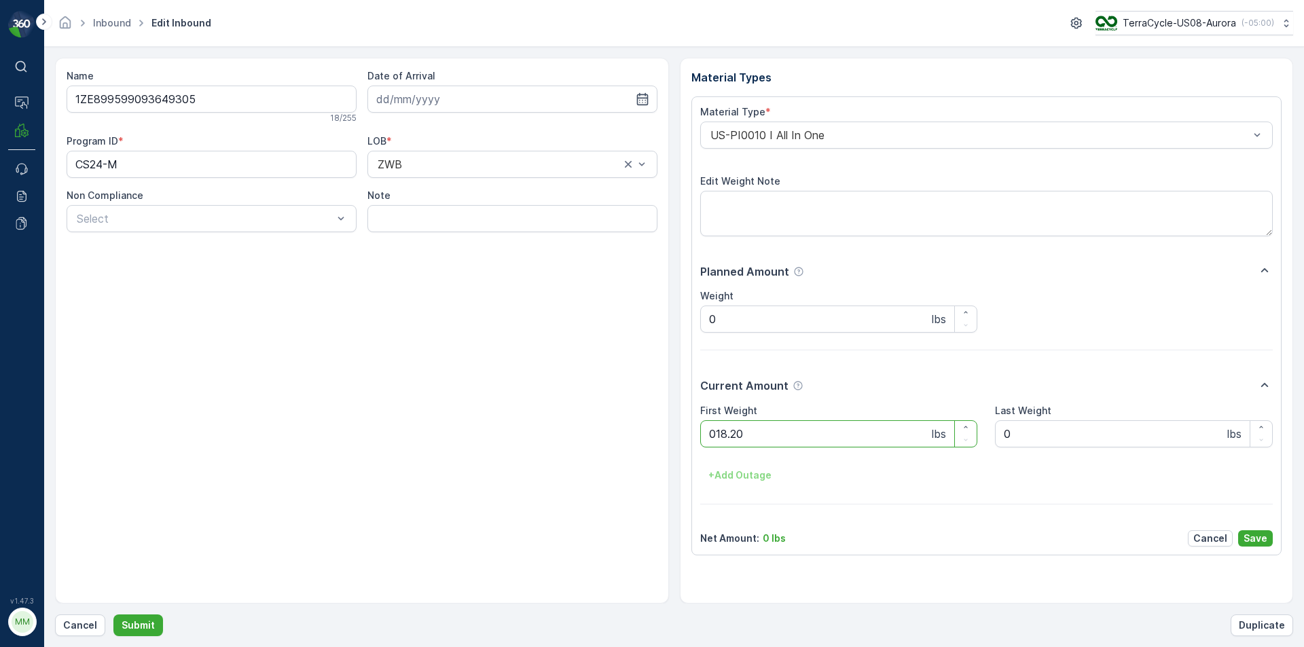
click at [113, 615] on button "Submit" at bounding box center [138, 626] width 50 height 22
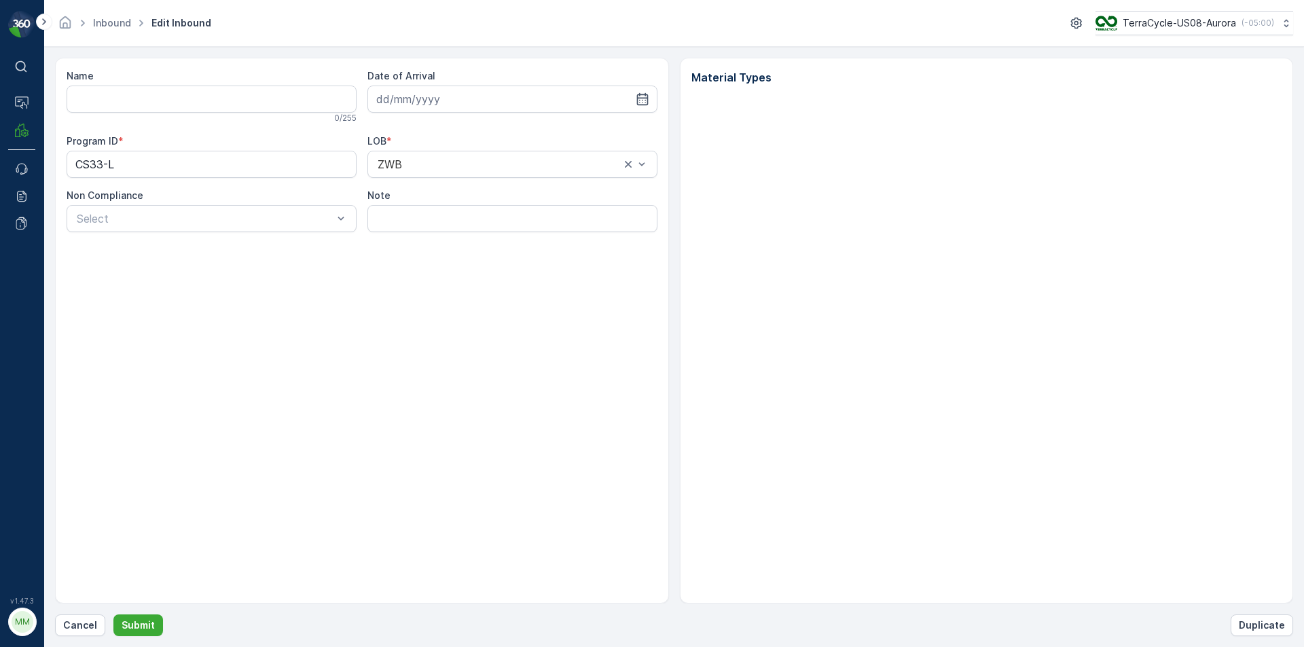
type input "1ZE899599098585633"
type input "[DATE]"
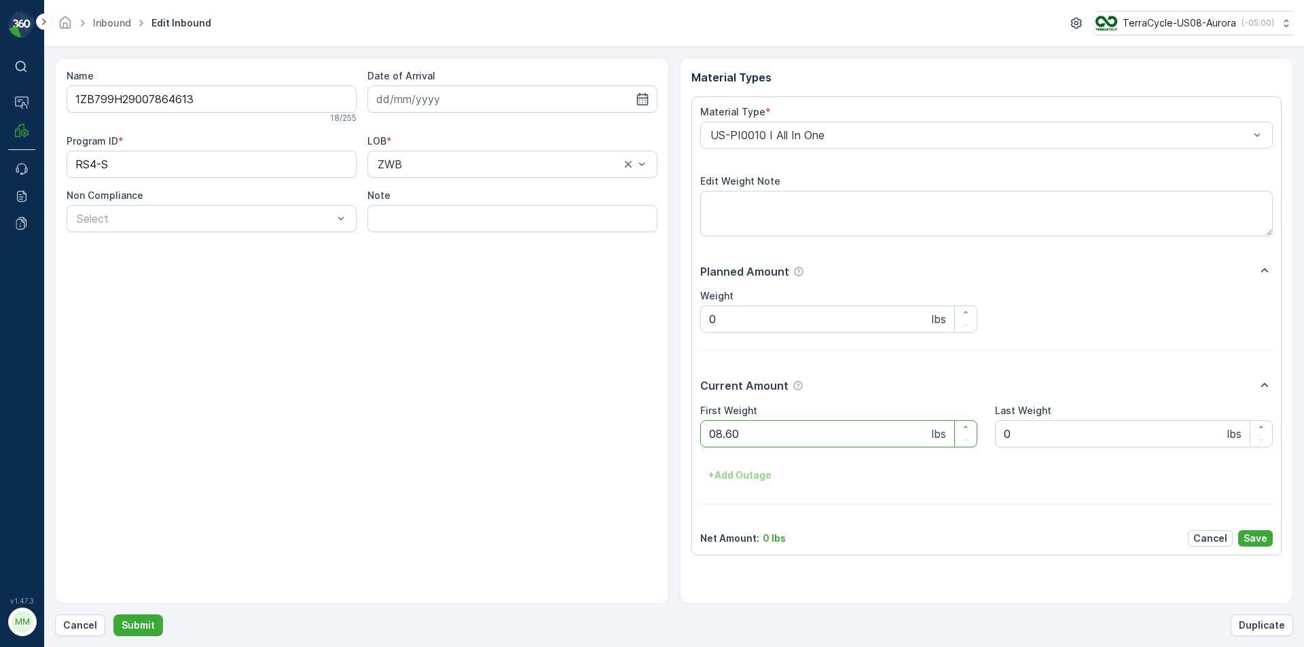
click at [113, 615] on button "Submit" at bounding box center [138, 626] width 50 height 22
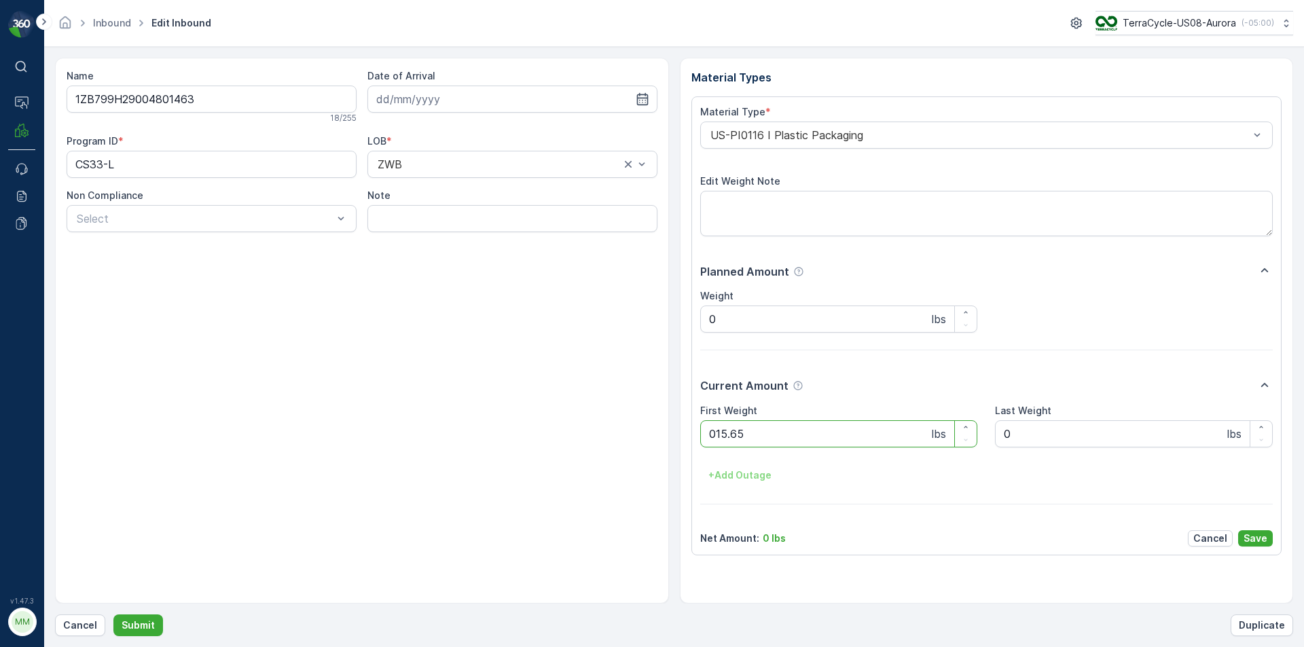
click at [113, 615] on button "Submit" at bounding box center [138, 626] width 50 height 22
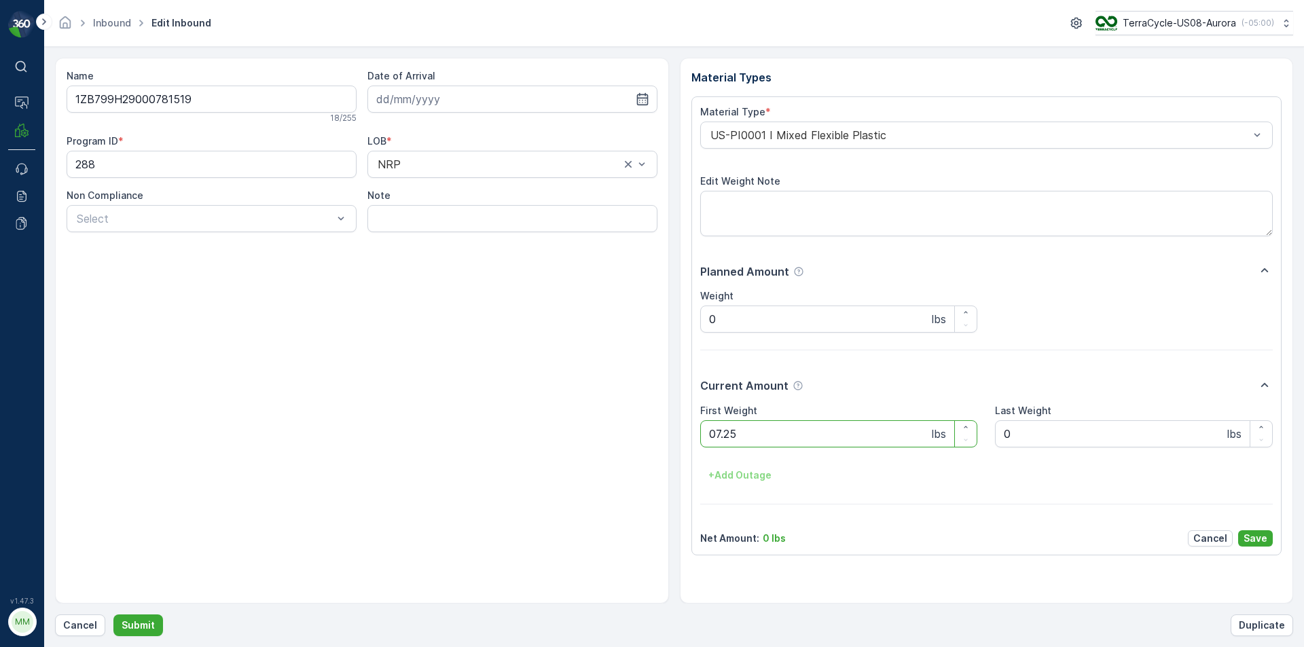
click at [113, 615] on button "Submit" at bounding box center [138, 626] width 50 height 22
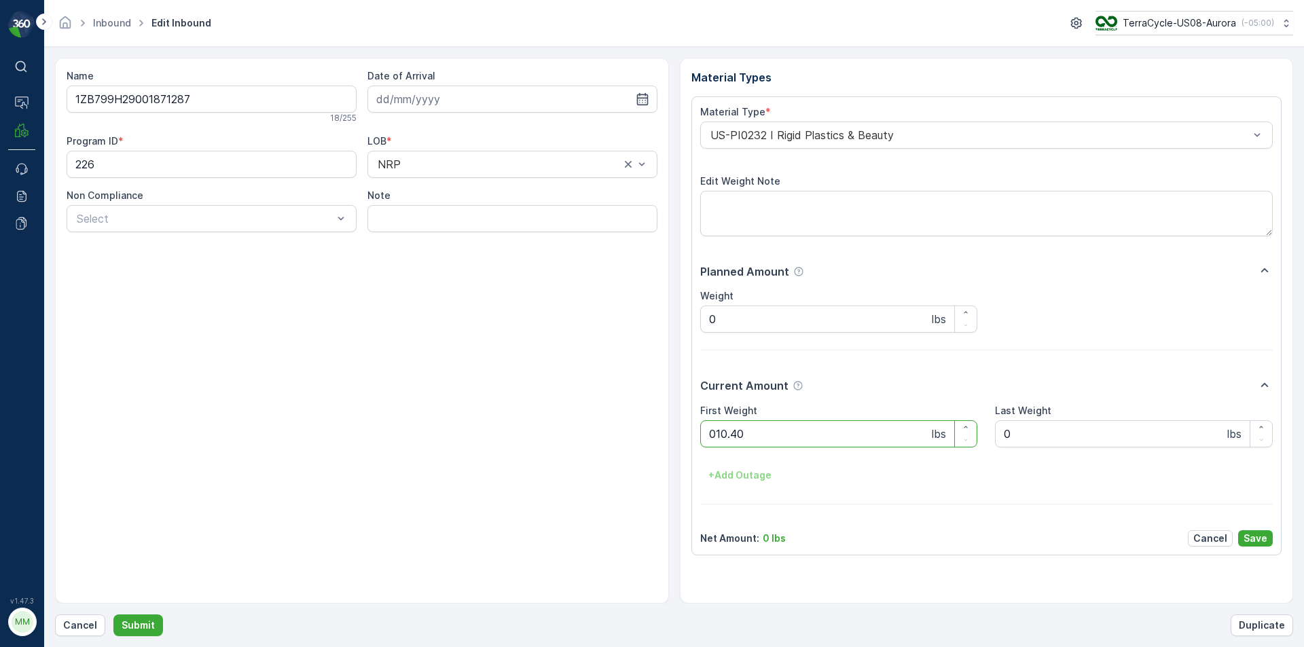
click at [113, 615] on button "Submit" at bounding box center [138, 626] width 50 height 22
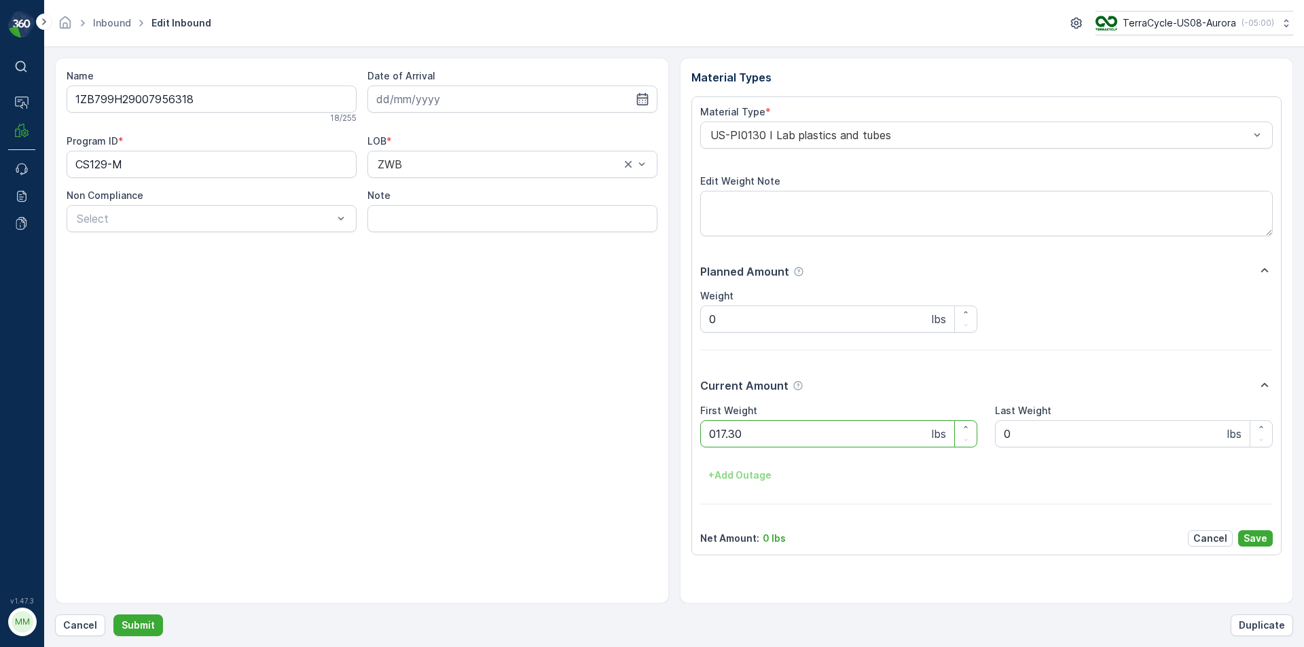
click at [113, 615] on button "Submit" at bounding box center [138, 626] width 50 height 22
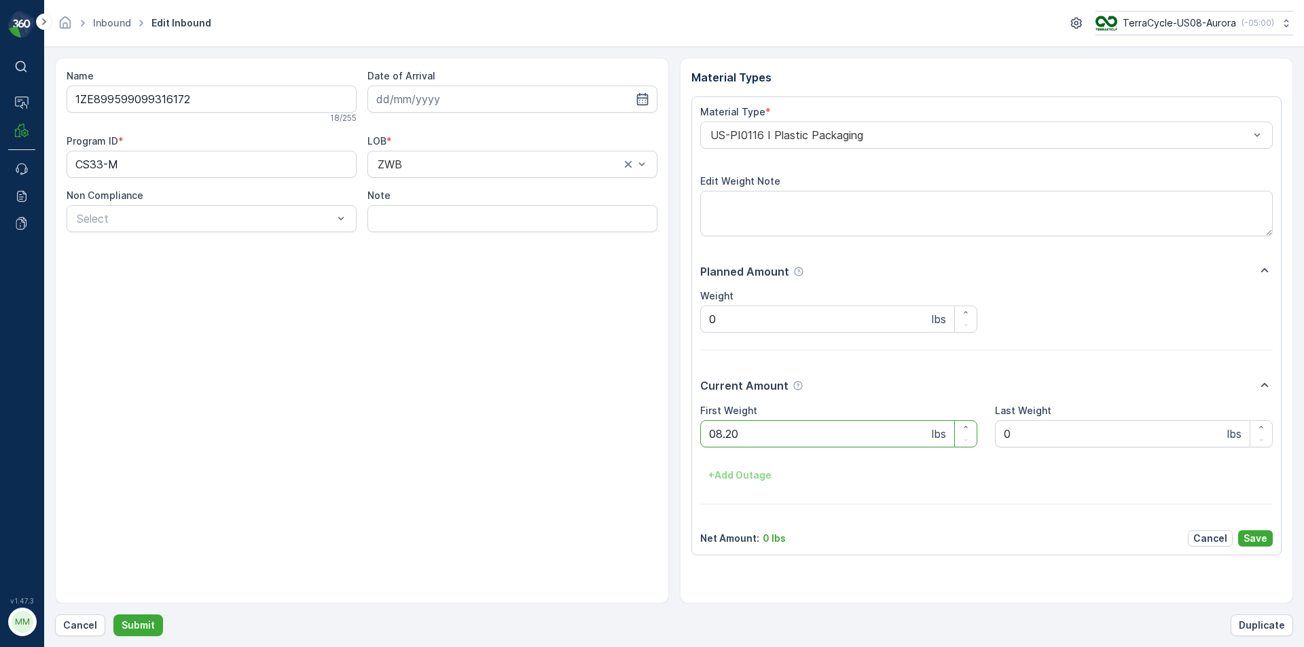
click at [113, 615] on button "Submit" at bounding box center [138, 626] width 50 height 22
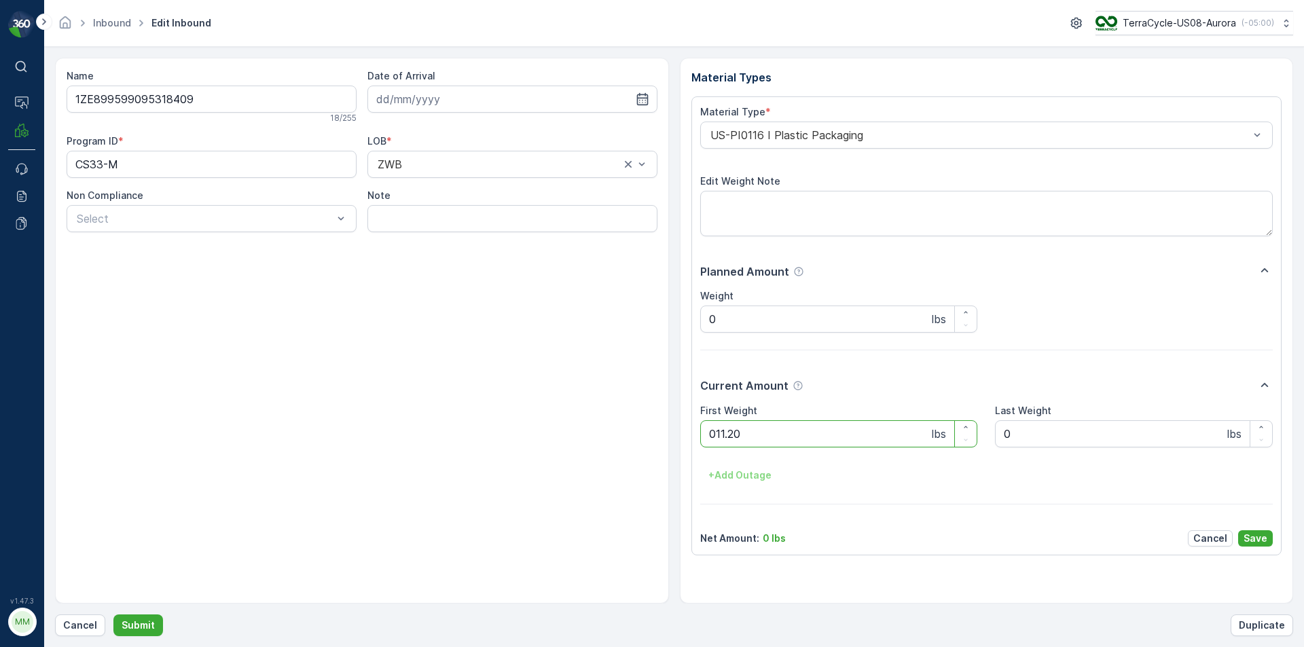
click at [113, 615] on button "Submit" at bounding box center [138, 626] width 50 height 22
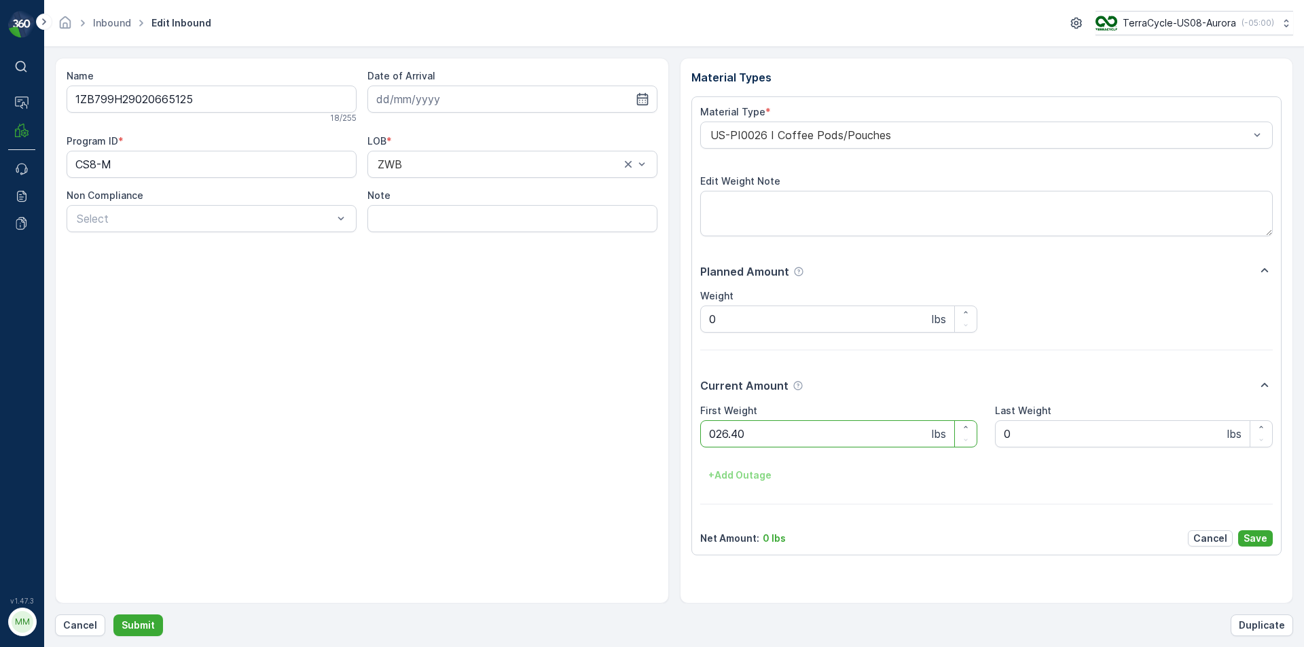
click at [113, 615] on button "Submit" at bounding box center [138, 626] width 50 height 22
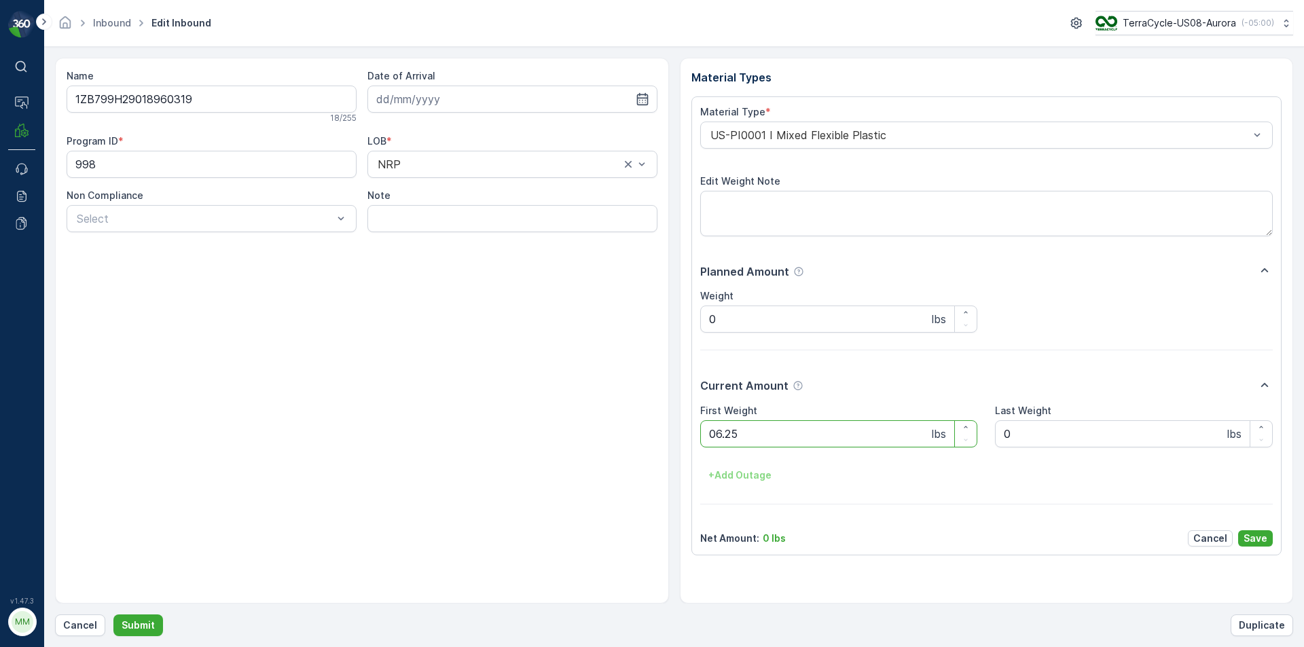
click at [113, 615] on button "Submit" at bounding box center [138, 626] width 50 height 22
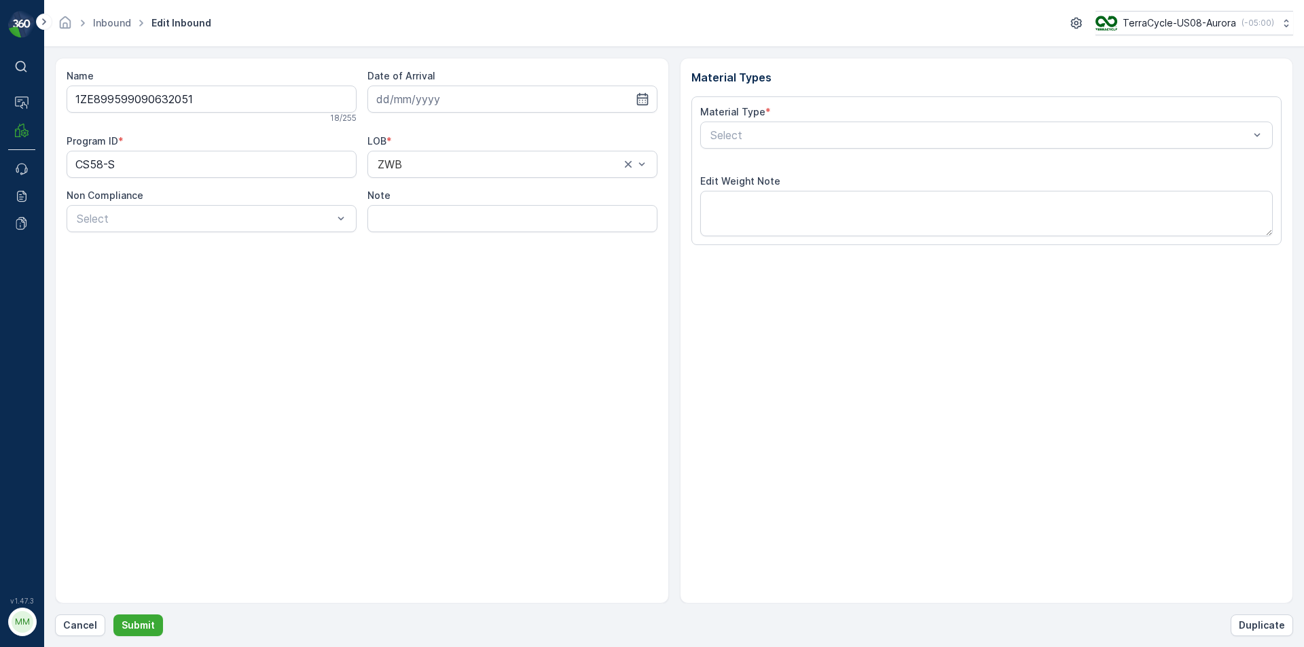
click at [113, 615] on button "Submit" at bounding box center [138, 626] width 50 height 22
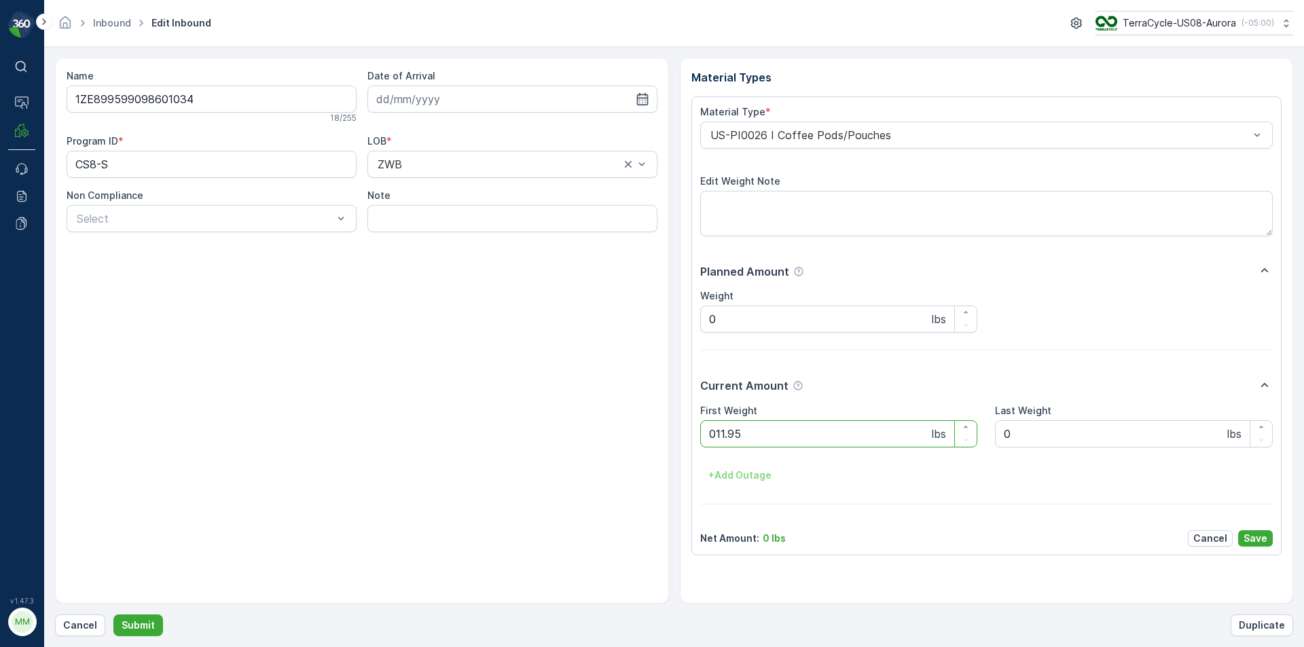
click at [113, 615] on button "Submit" at bounding box center [138, 626] width 50 height 22
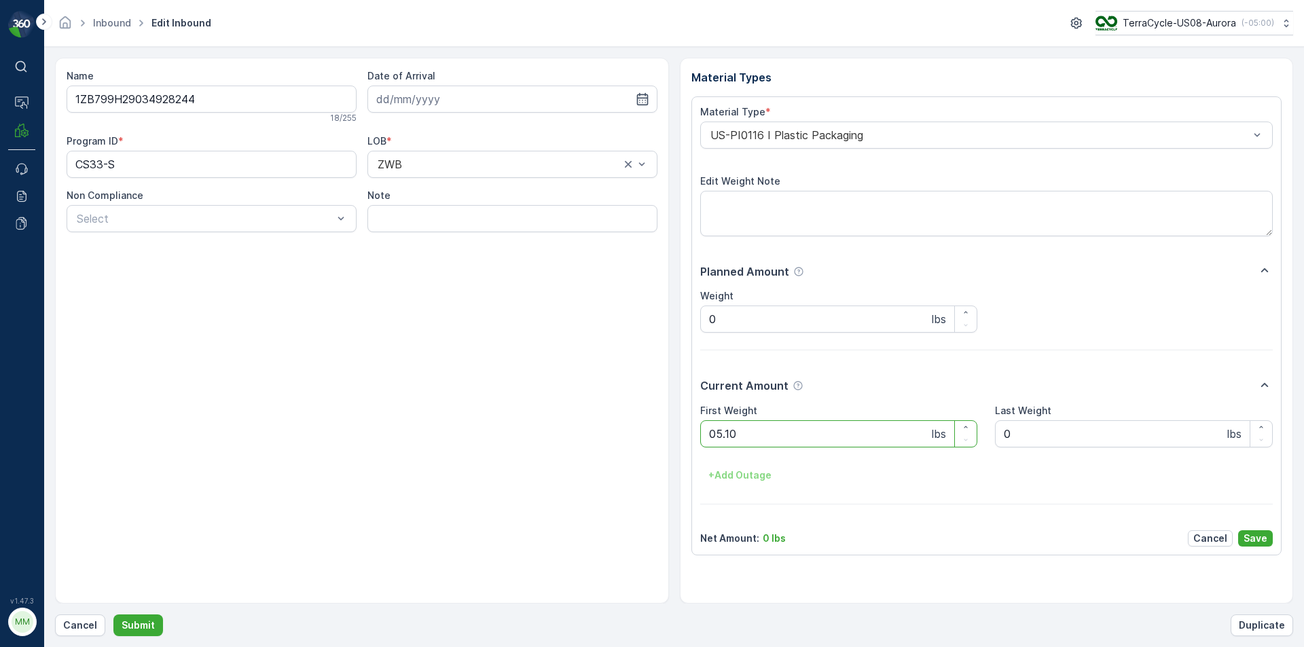
click at [113, 615] on button "Submit" at bounding box center [138, 626] width 50 height 22
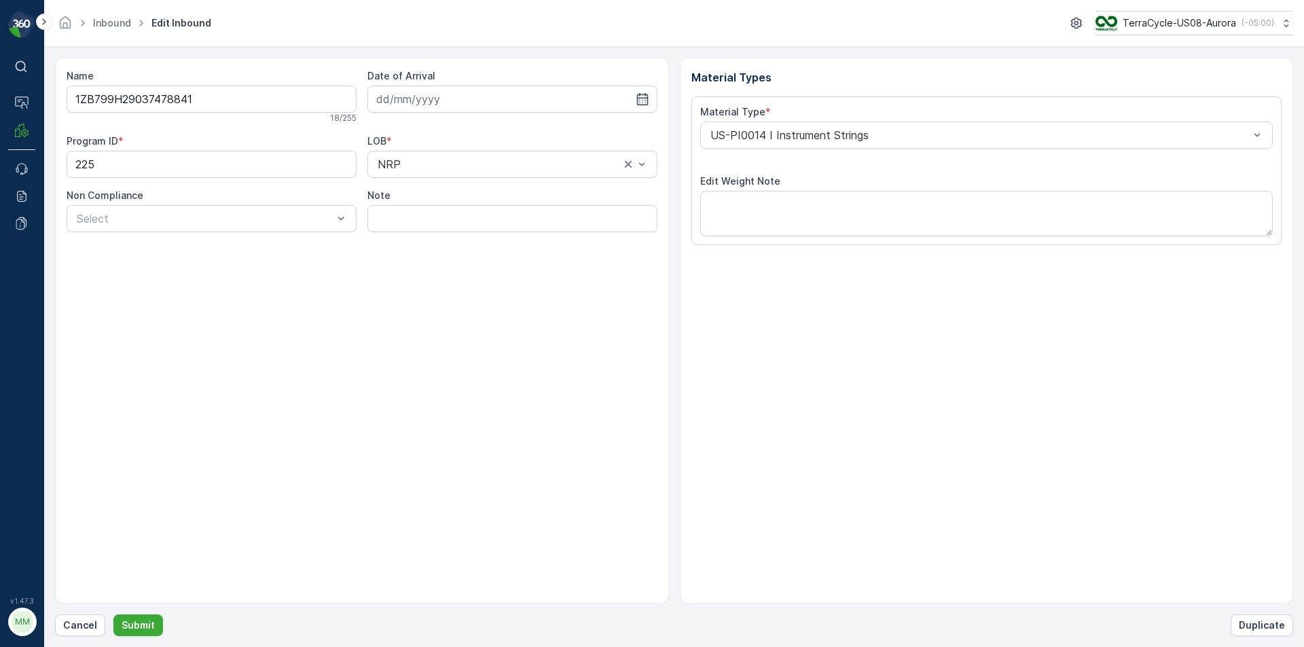
click at [113, 615] on button "Submit" at bounding box center [138, 626] width 50 height 22
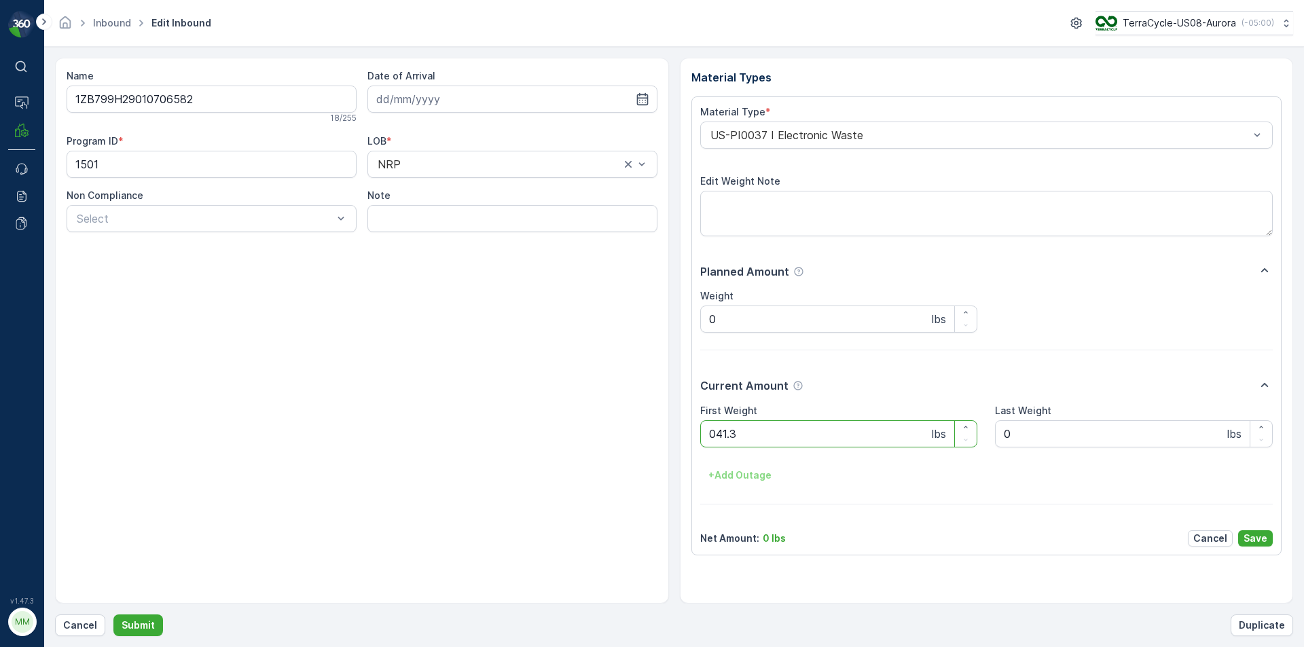
click at [113, 615] on button "Submit" at bounding box center [138, 626] width 50 height 22
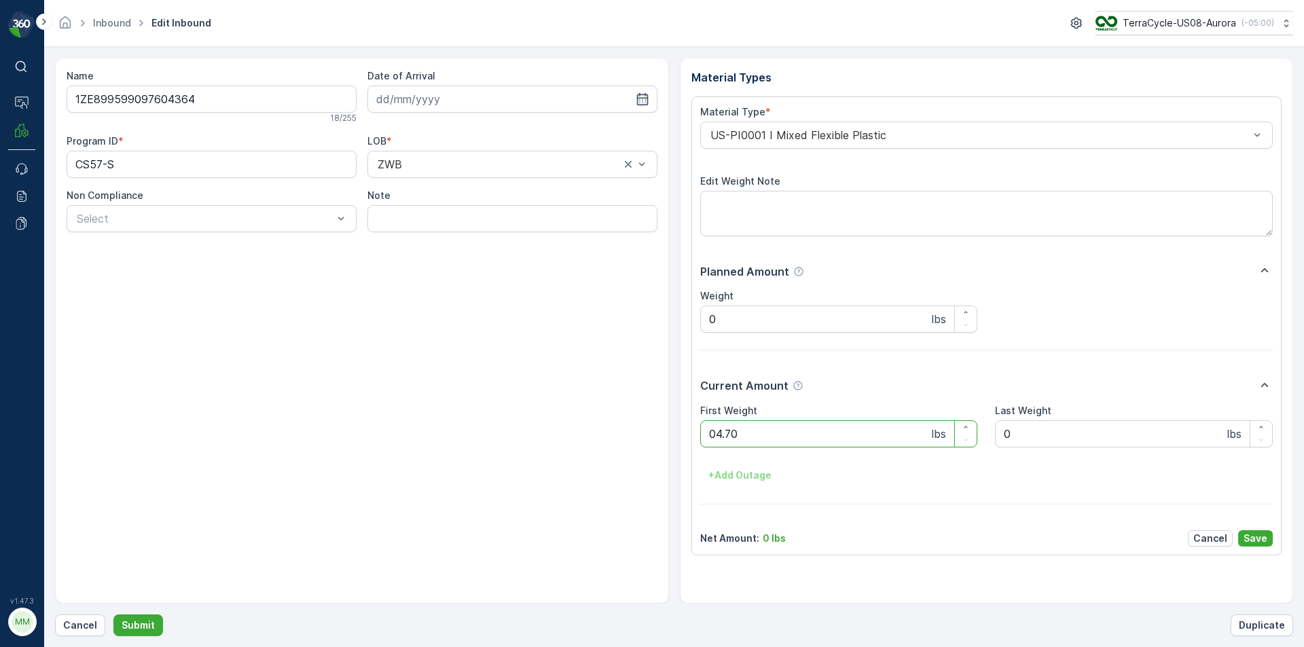
click at [113, 615] on button "Submit" at bounding box center [138, 626] width 50 height 22
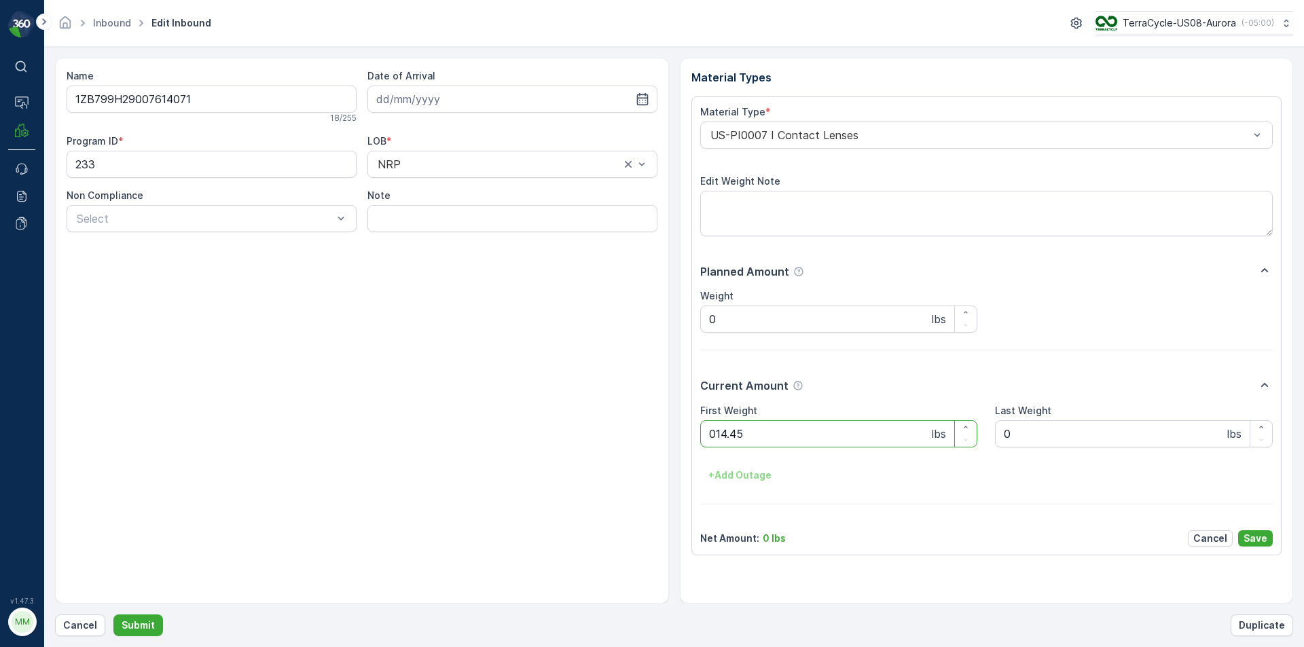
click at [113, 615] on button "Submit" at bounding box center [138, 626] width 50 height 22
